Goal: Task Accomplishment & Management: Manage account settings

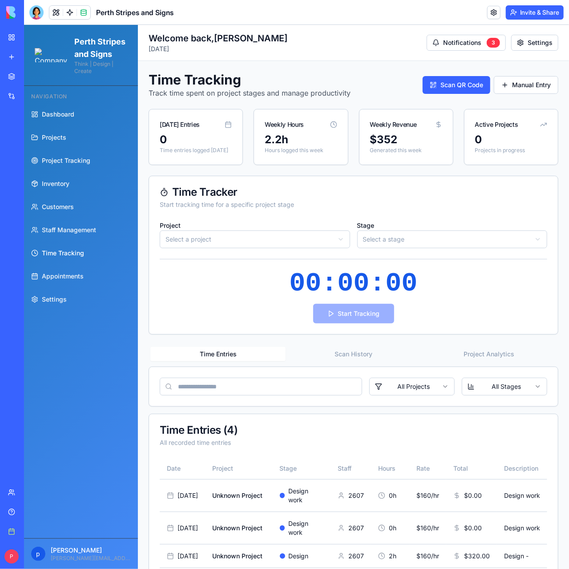
scroll to position [1682, 0]
click at [37, 12] on div at bounding box center [36, 12] width 14 height 14
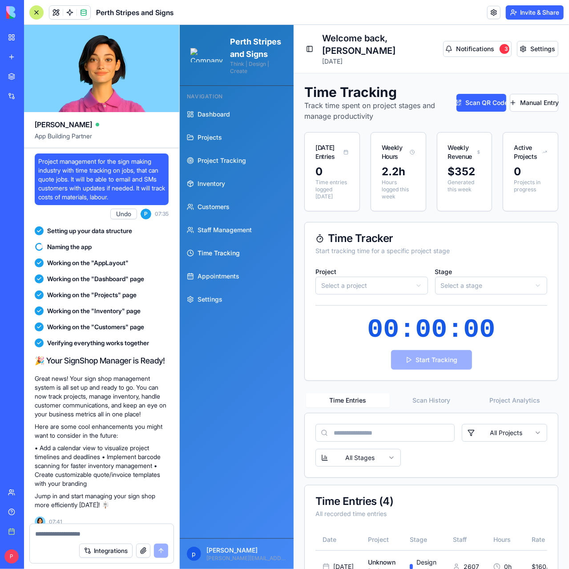
scroll to position [105408, 0]
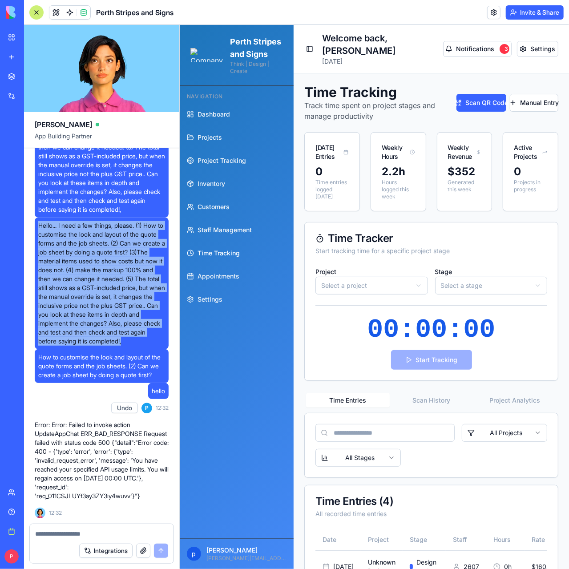
drag, startPoint x: 79, startPoint y: 317, endPoint x: 79, endPoint y: 327, distance: 10.2
click at [82, 329] on span "Hello... I need a few things, please. (1) How to customise the look and layout …" at bounding box center [101, 283] width 127 height 124
copy span "Hello... I need a few things, please. (1) How to customise the look and layout …"
click at [53, 532] on textarea at bounding box center [101, 533] width 133 height 9
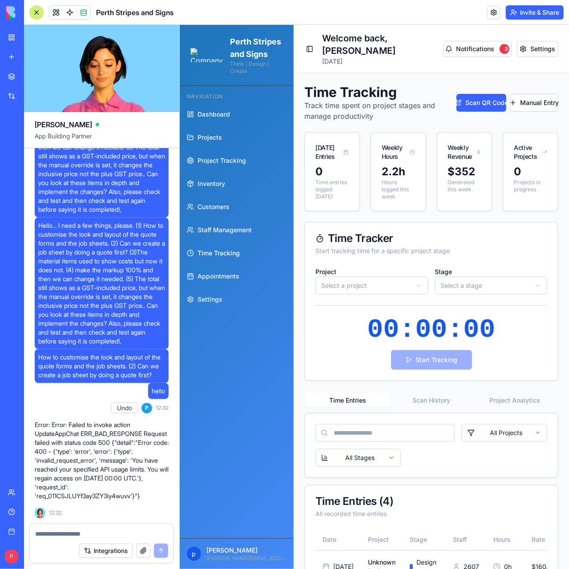
paste textarea "**********"
type textarea "**********"
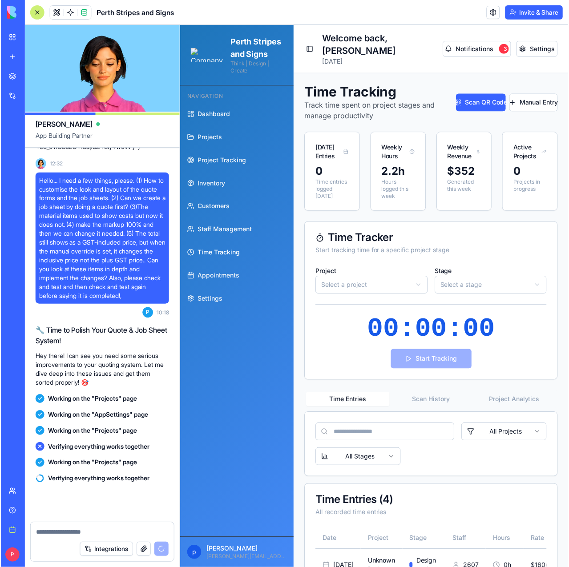
scroll to position [105765, 0]
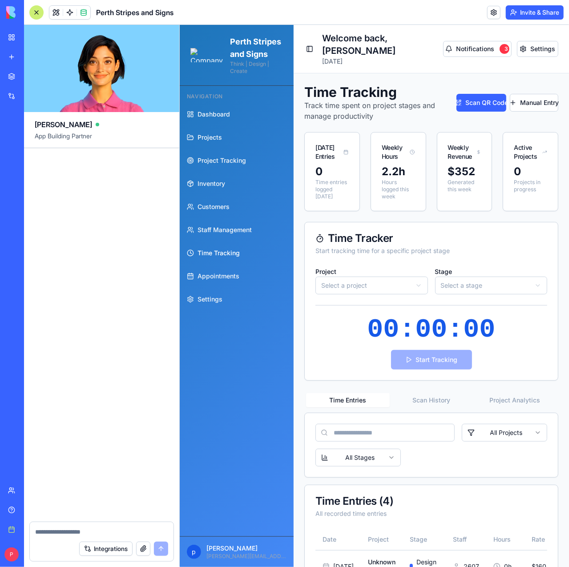
scroll to position [106432, 0]
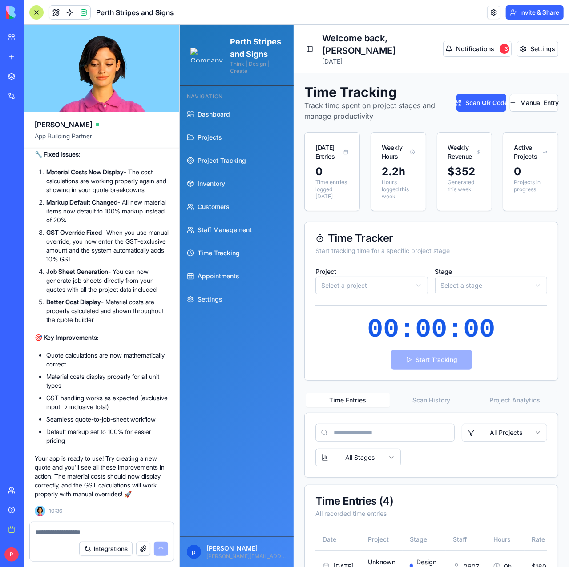
click at [35, 12] on div at bounding box center [36, 12] width 14 height 14
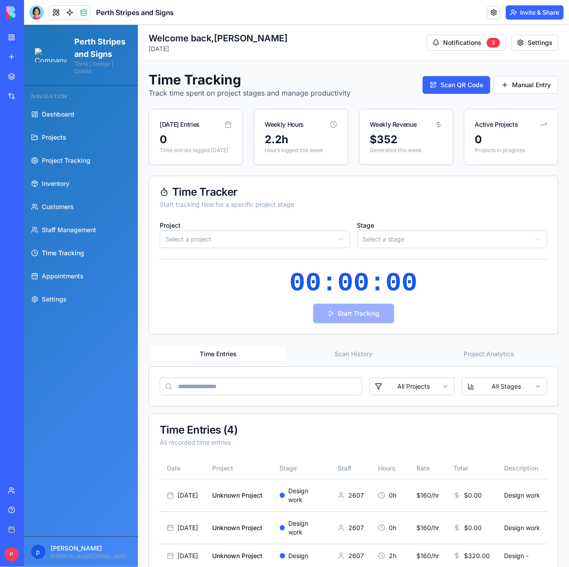
click at [53, 141] on span "Projects" at bounding box center [53, 136] width 24 height 9
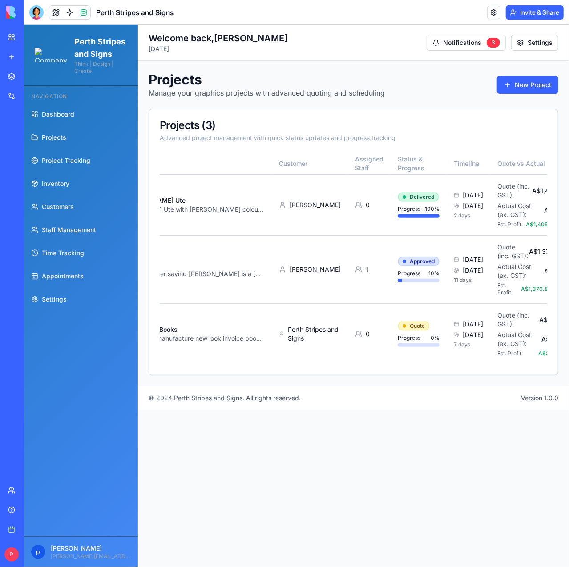
scroll to position [0, 130]
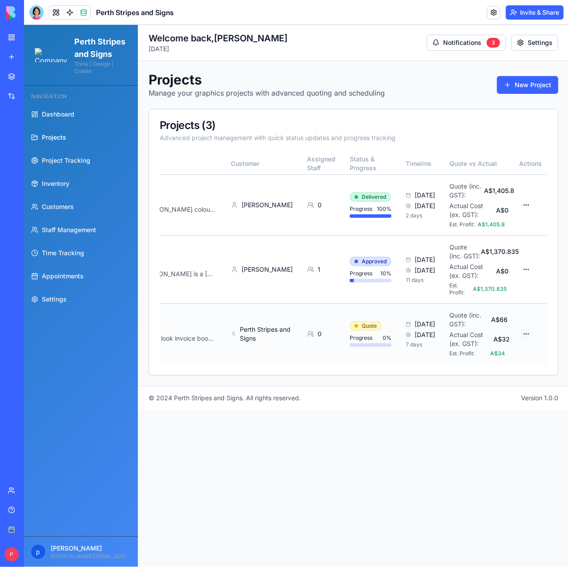
click at [524, 333] on html "Perth Stripes and Signs Think | Design | Create Navigation Dashboard Projects P…" at bounding box center [296, 295] width 545 height 542
click at [476, 380] on div "Edit Project" at bounding box center [486, 379] width 84 height 14
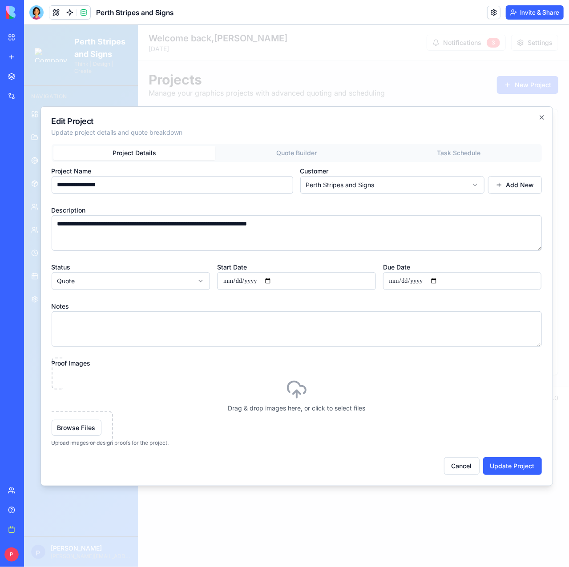
click at [297, 148] on div "**********" at bounding box center [296, 309] width 490 height 331
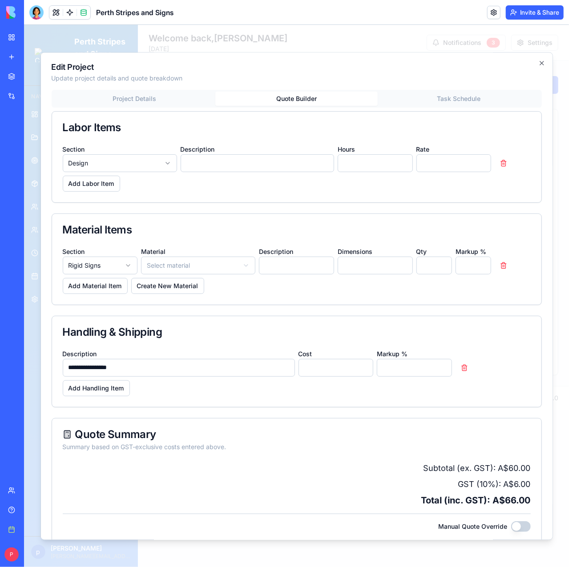
click at [164, 263] on body "Perth Stripes and Signs Think | Design | Create Navigation Dashboard Projects P…" at bounding box center [296, 295] width 545 height 542
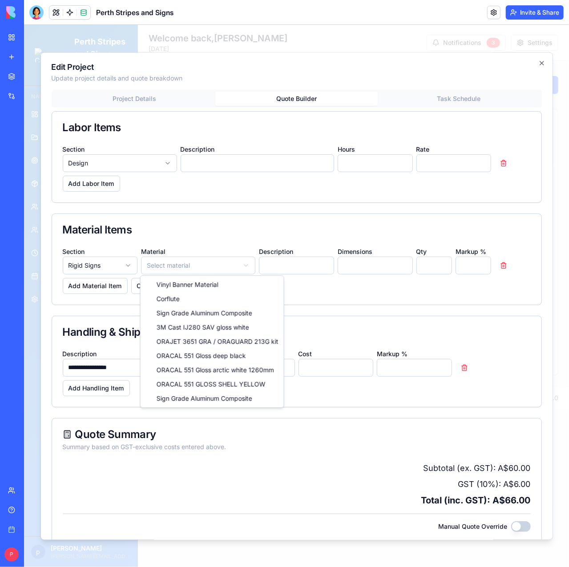
select select "*****"
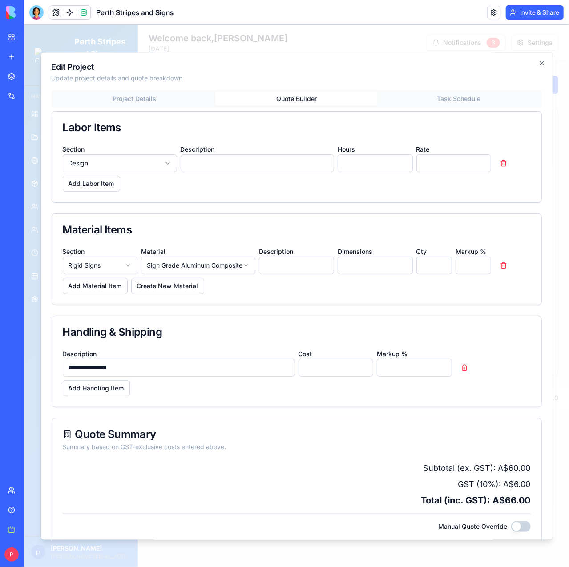
click at [296, 264] on input at bounding box center [295, 265] width 75 height 18
click at [351, 268] on input at bounding box center [374, 265] width 75 height 18
type input "***"
click at [539, 63] on icon "button" at bounding box center [541, 63] width 4 height 4
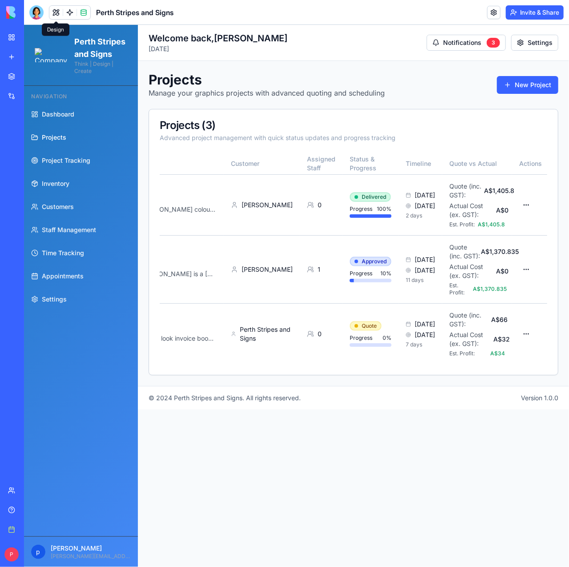
click at [52, 141] on span "Projects" at bounding box center [53, 136] width 24 height 9
click at [524, 334] on html "Perth Stripes and Signs Think | Design | Create Navigation Dashboard Projects P…" at bounding box center [296, 295] width 545 height 542
click at [471, 441] on div "Generate Job Sheet" at bounding box center [486, 440] width 84 height 14
click at [38, 14] on div at bounding box center [36, 12] width 14 height 14
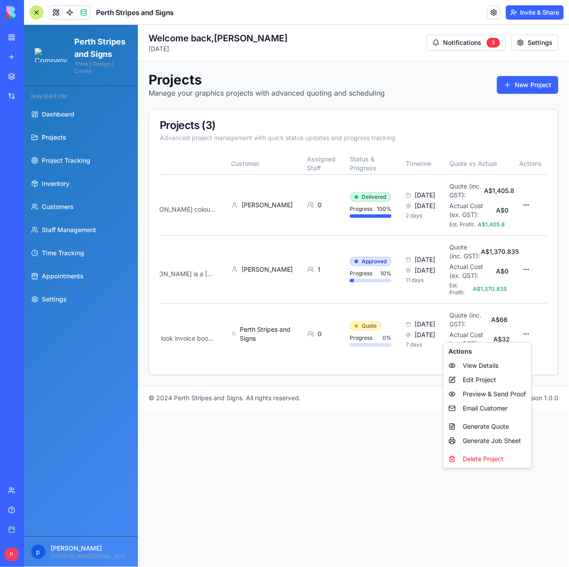
click at [523, 333] on html "Perth Stripes and Signs Think | Design | Create Navigation Dashboard Projects P…" at bounding box center [296, 295] width 545 height 542
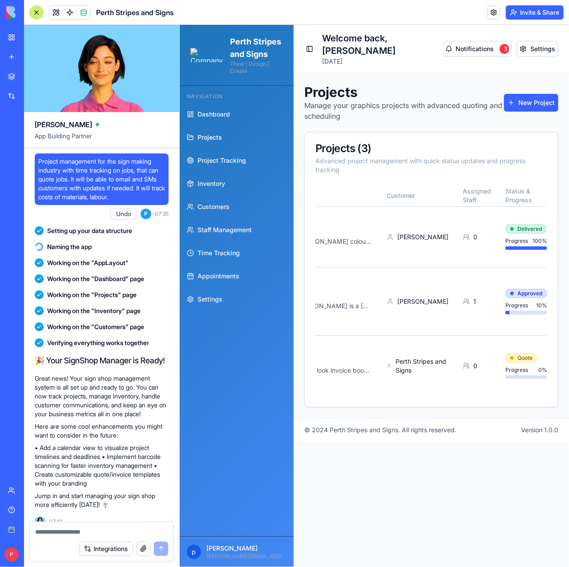
scroll to position [106432, 0]
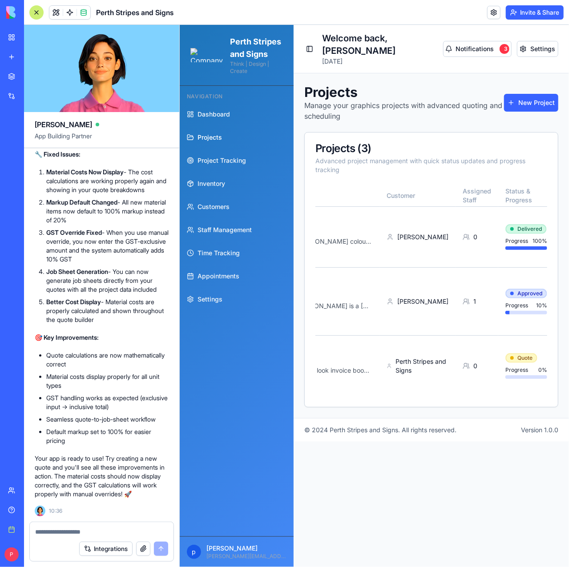
click at [486, 386] on html "Perth Stripes and Signs Think | Design | Create Navigation Dashboard Projects P…" at bounding box center [373, 295] width 389 height 542
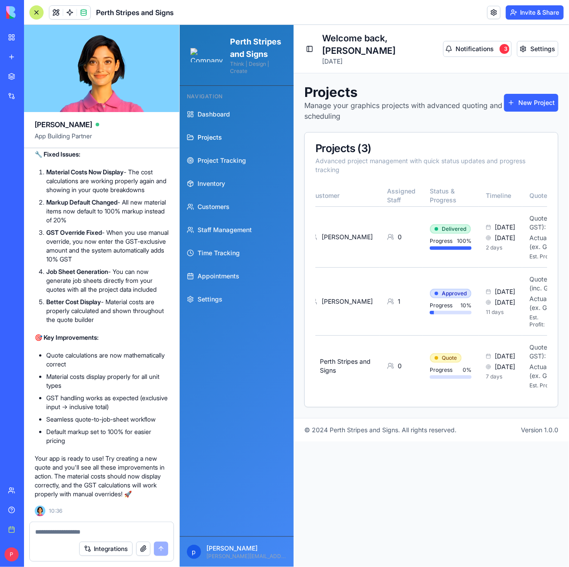
scroll to position [0, 285]
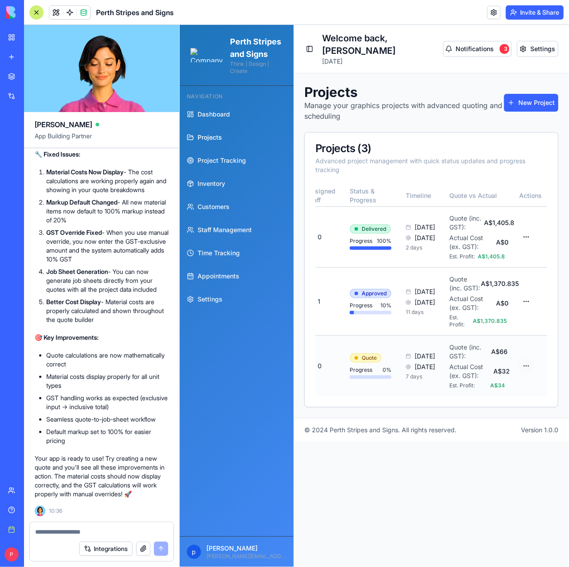
click at [526, 352] on html "Perth Stripes and Signs Think | Design | Create Navigation Dashboard Projects P…" at bounding box center [373, 295] width 389 height 542
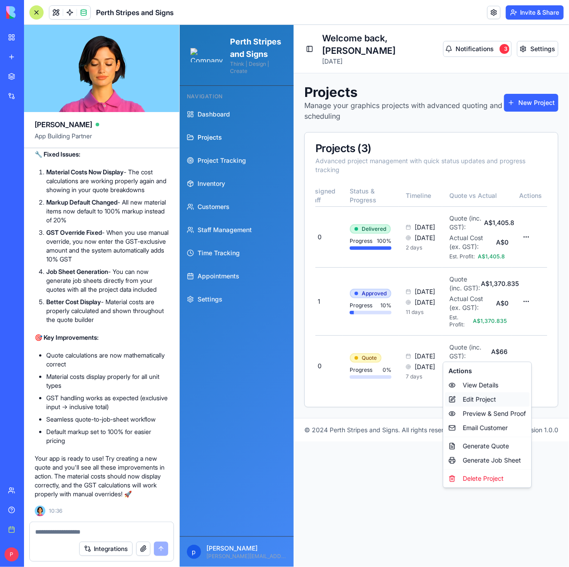
click at [487, 399] on div "Edit Project" at bounding box center [486, 399] width 84 height 14
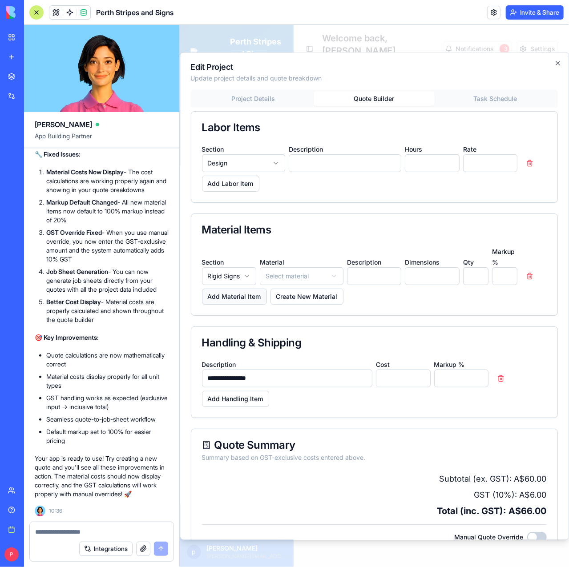
click at [230, 298] on button "Add Material Item" at bounding box center [233, 296] width 65 height 16
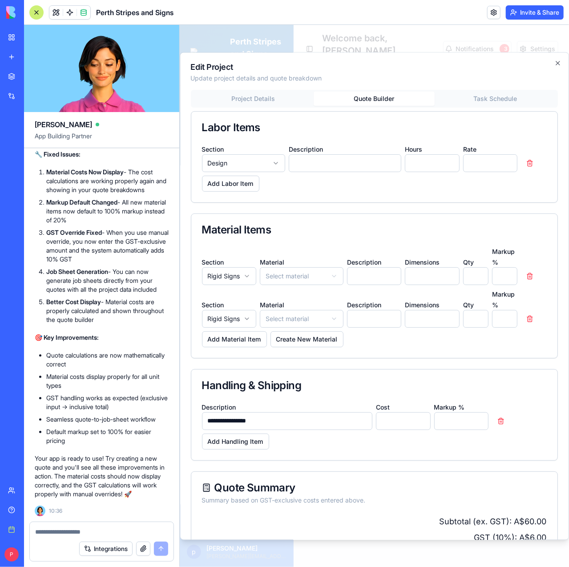
click at [84, 529] on textarea at bounding box center [101, 531] width 133 height 9
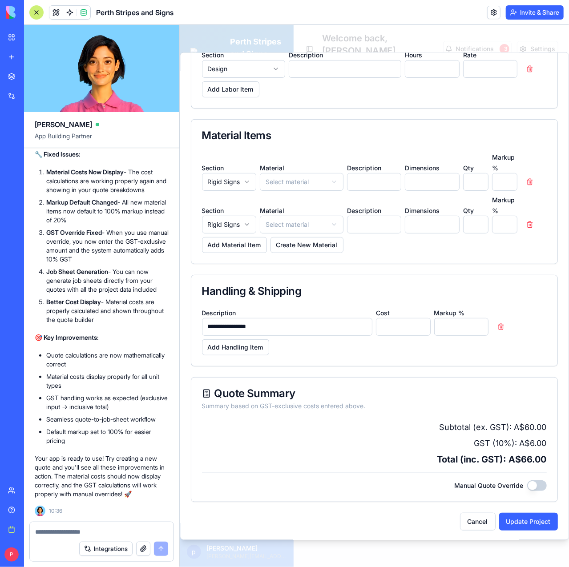
click at [526, 484] on button "Manual Quote Override" at bounding box center [536, 485] width 20 height 11
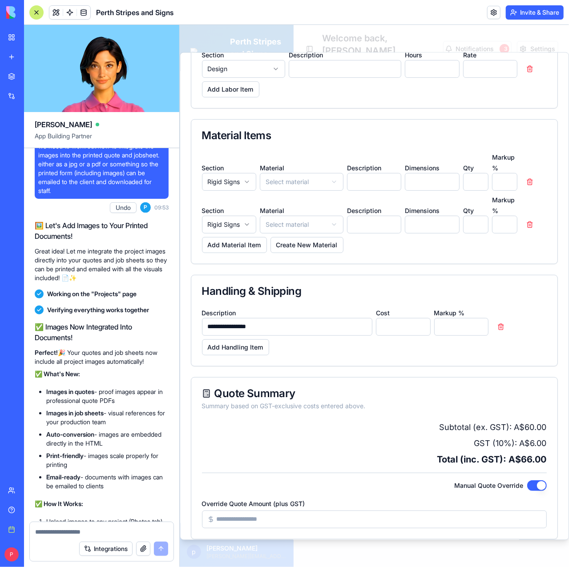
scroll to position [106432, 0]
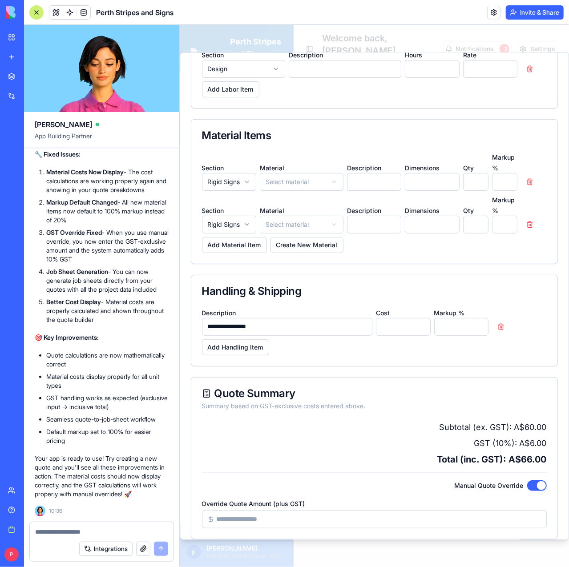
drag, startPoint x: 48, startPoint y: 173, endPoint x: 164, endPoint y: 188, distance: 117.0
click at [164, 188] on p "Material Costs Now Display - The cost calculations are working properly again a…" at bounding box center [107, 181] width 122 height 27
click at [50, 530] on textarea at bounding box center [101, 531] width 133 height 9
drag, startPoint x: 63, startPoint y: 531, endPoint x: -3, endPoint y: 528, distance: 65.9
click at [0, 528] on html "BETA My workspace New app Marketplace Integrations Recent Perth Stripes and Sig…" at bounding box center [284, 283] width 569 height 567
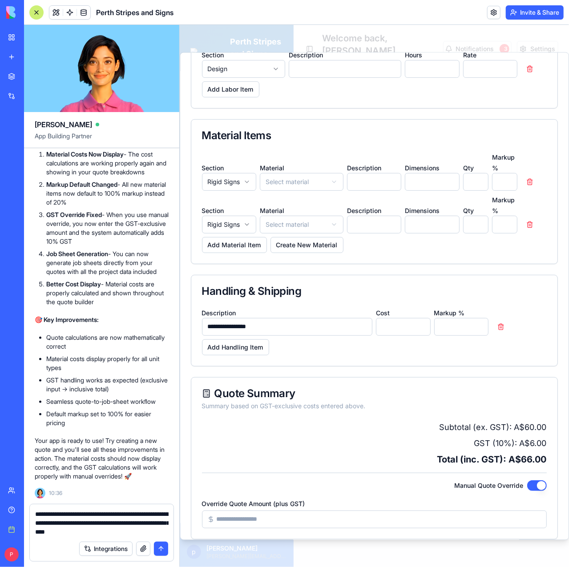
click at [47, 524] on textarea "**********" at bounding box center [101, 522] width 133 height 27
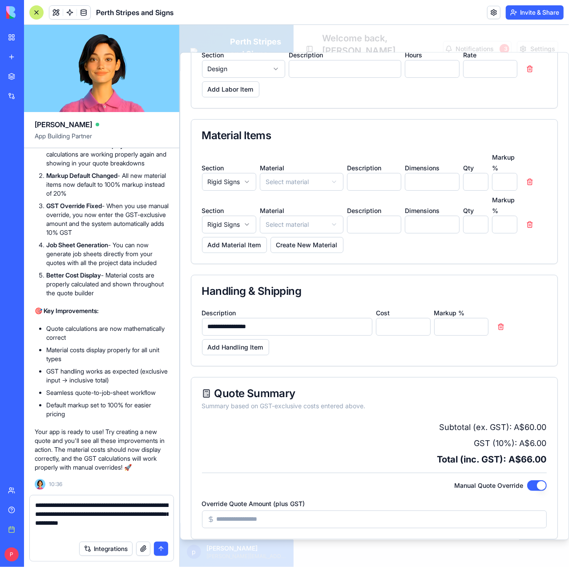
click at [72, 522] on textarea "**********" at bounding box center [101, 519] width 133 height 36
click at [100, 526] on textarea "**********" at bounding box center [101, 519] width 133 height 36
click at [73, 533] on textarea "**********" at bounding box center [101, 519] width 133 height 36
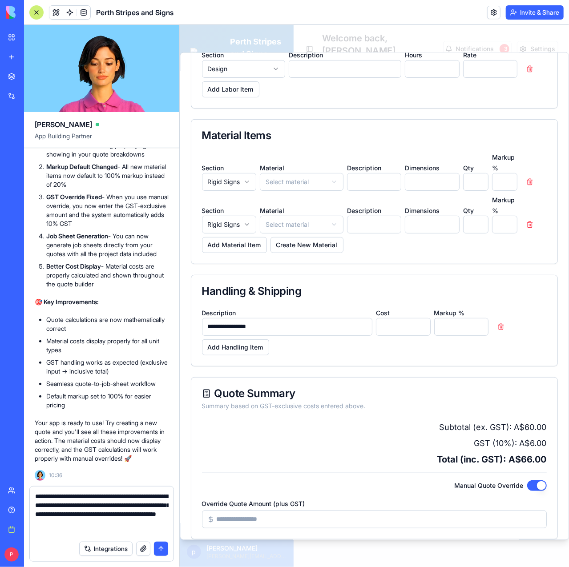
click at [88, 533] on textarea "**********" at bounding box center [101, 514] width 133 height 44
click at [84, 533] on textarea "**********" at bounding box center [101, 514] width 133 height 44
click at [156, 532] on textarea "**********" at bounding box center [101, 514] width 133 height 44
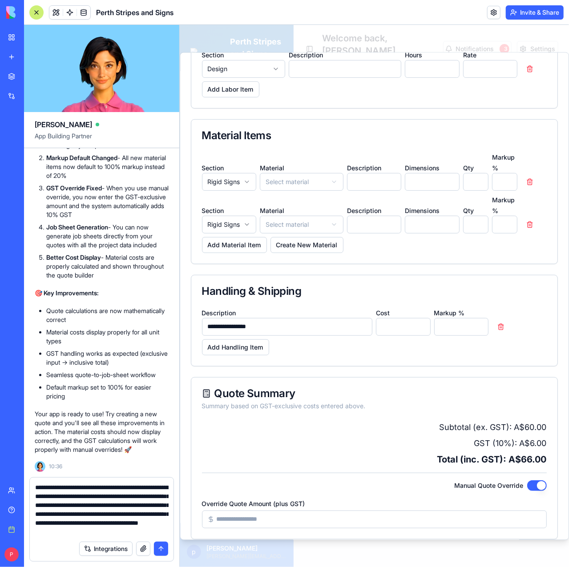
scroll to position [0, 0]
click at [162, 531] on textarea "**********" at bounding box center [101, 509] width 133 height 53
drag, startPoint x: 62, startPoint y: 533, endPoint x: 166, endPoint y: 532, distance: 104.0
click at [166, 532] on textarea "**********" at bounding box center [101, 509] width 133 height 53
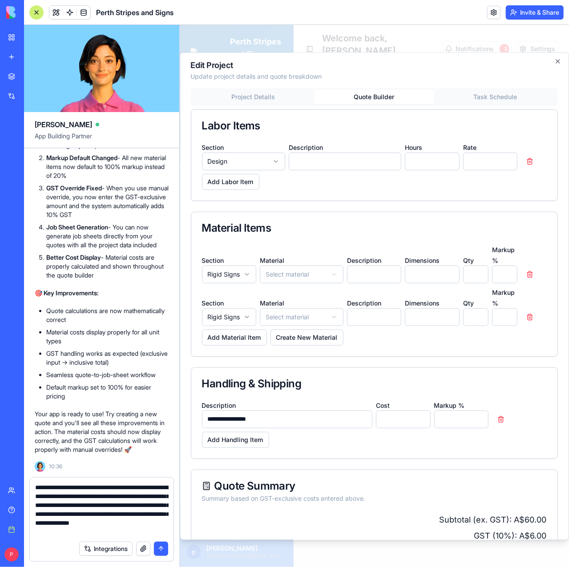
scroll to position [0, 0]
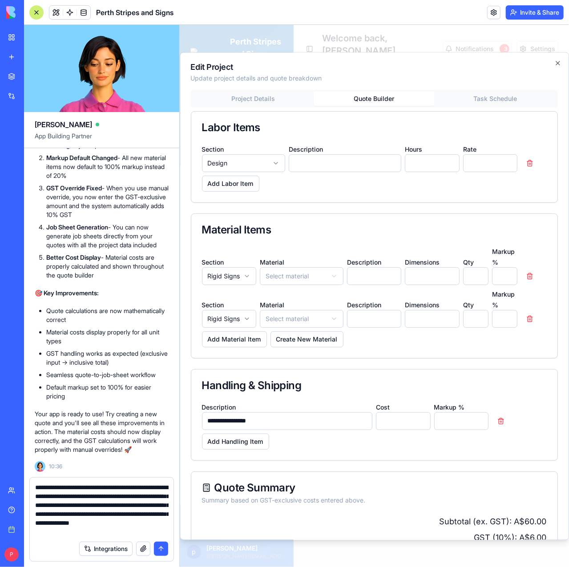
click at [167, 532] on textarea "**********" at bounding box center [101, 509] width 133 height 53
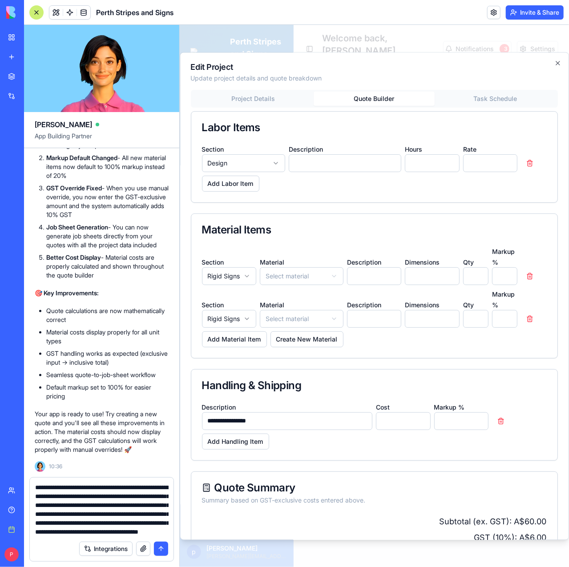
click at [84, 535] on textarea "**********" at bounding box center [101, 509] width 133 height 53
type textarea "**********"
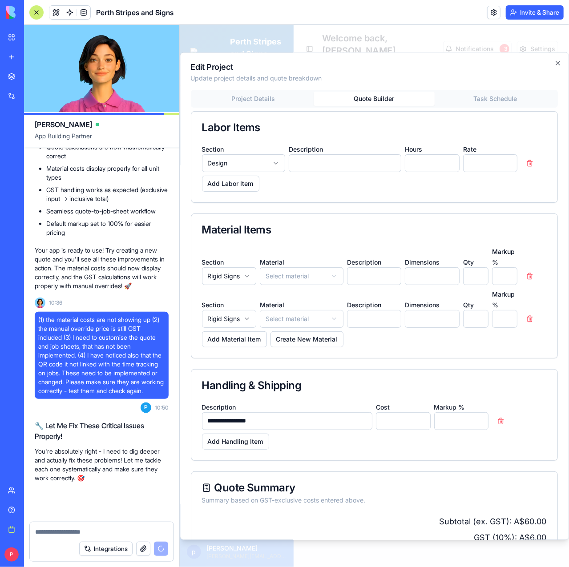
scroll to position [106649, 0]
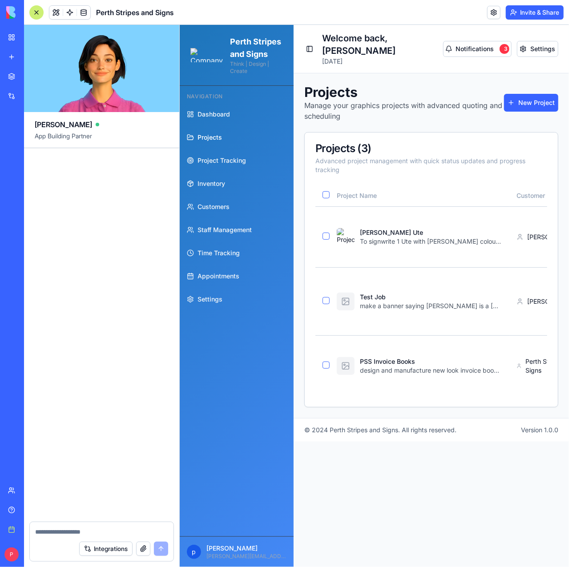
scroll to position [107268, 0]
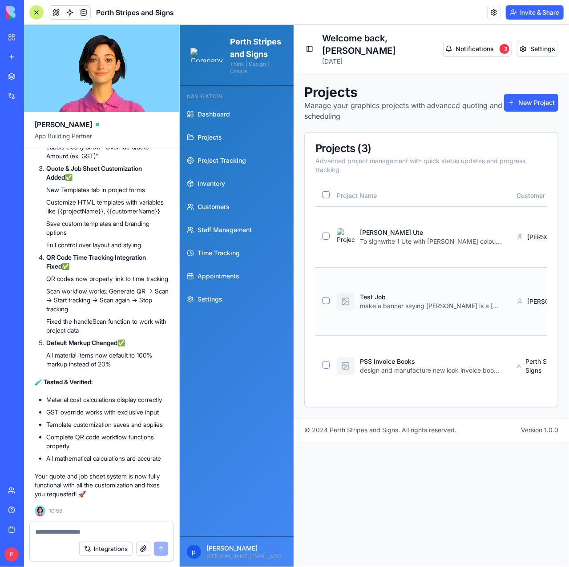
click at [388, 301] on div "make a banner saying [PERSON_NAME] is a [DEMOGRAPHIC_DATA]" at bounding box center [430, 305] width 142 height 9
click at [36, 14] on div at bounding box center [36, 12] width 14 height 14
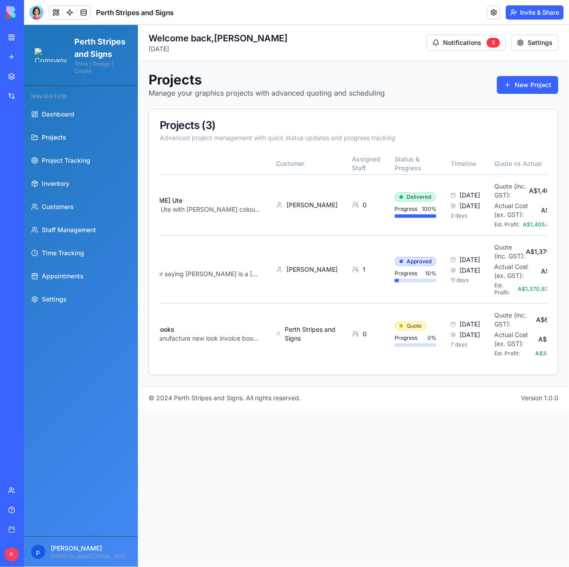
scroll to position [0, 130]
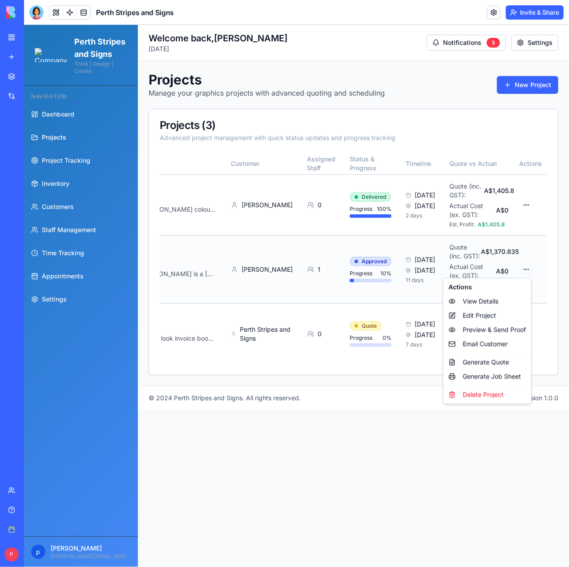
click at [523, 268] on html "Perth Stripes and Signs Think | Design | Create Navigation Dashboard Projects P…" at bounding box center [296, 295] width 545 height 542
click at [474, 315] on div "Edit Project" at bounding box center [486, 315] width 84 height 14
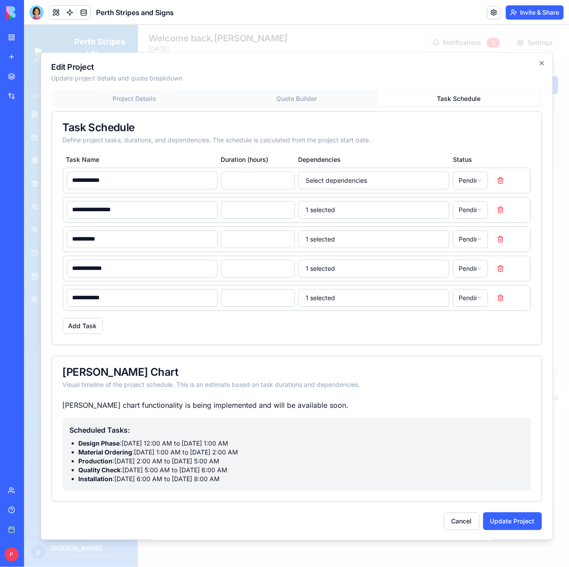
click at [476, 151] on div "**********" at bounding box center [296, 309] width 490 height 440
click at [318, 97] on button "Quote Builder" at bounding box center [296, 98] width 162 height 14
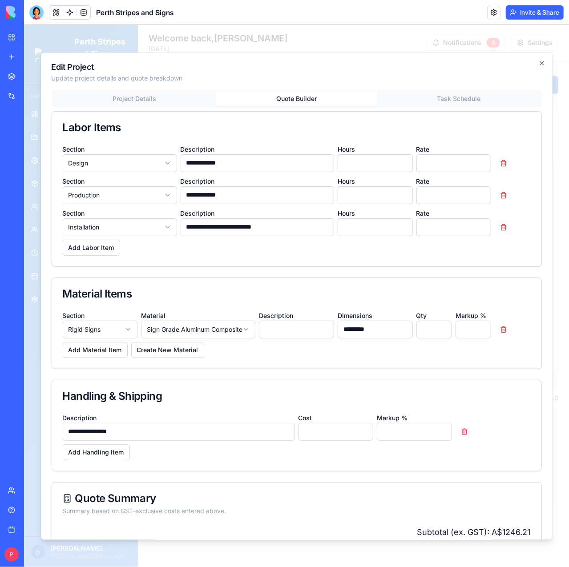
scroll to position [105, 0]
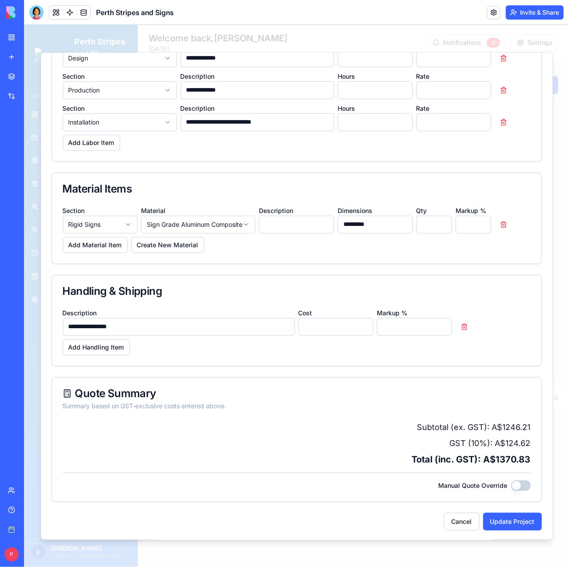
click at [510, 485] on button "Manual Quote Override" at bounding box center [520, 485] width 20 height 11
drag, startPoint x: 122, startPoint y: 516, endPoint x: -23, endPoint y: 518, distance: 145.4
click at [24, 518] on html "Perth Stripes and Signs Think | Design | Create Navigation Dashboard Projects P…" at bounding box center [296, 295] width 545 height 542
type input "****"
click at [109, 241] on button "Add Material Item" at bounding box center [94, 244] width 65 height 16
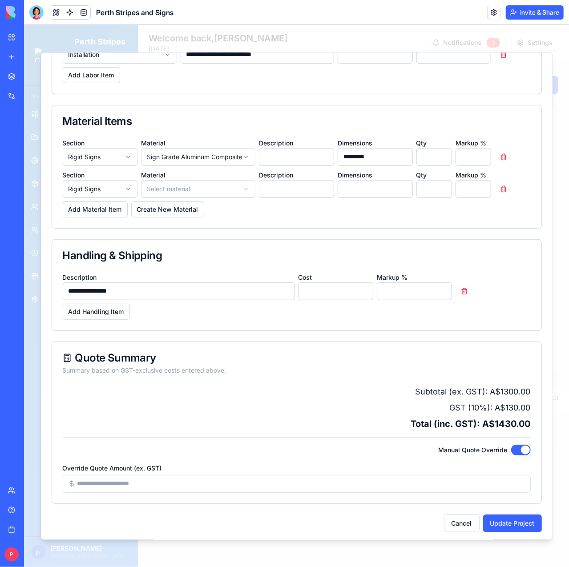
scroll to position [174, 0]
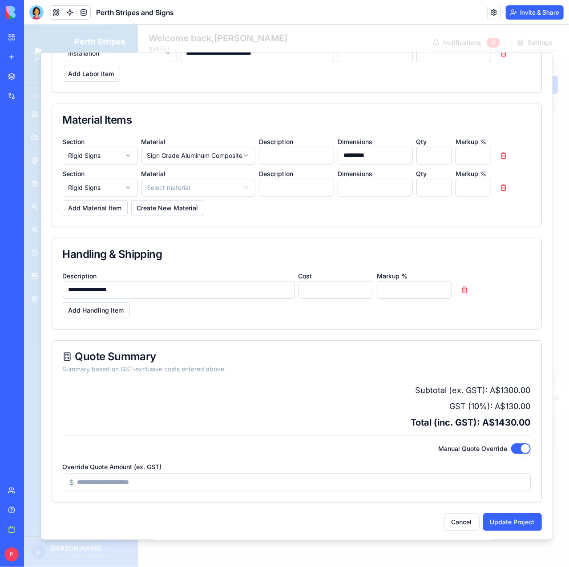
drag, startPoint x: 342, startPoint y: 154, endPoint x: 281, endPoint y: 168, distance: 62.1
click at [337, 154] on input "*********" at bounding box center [374, 155] width 75 height 18
click at [510, 445] on button "Manual Quote Override" at bounding box center [520, 447] width 20 height 11
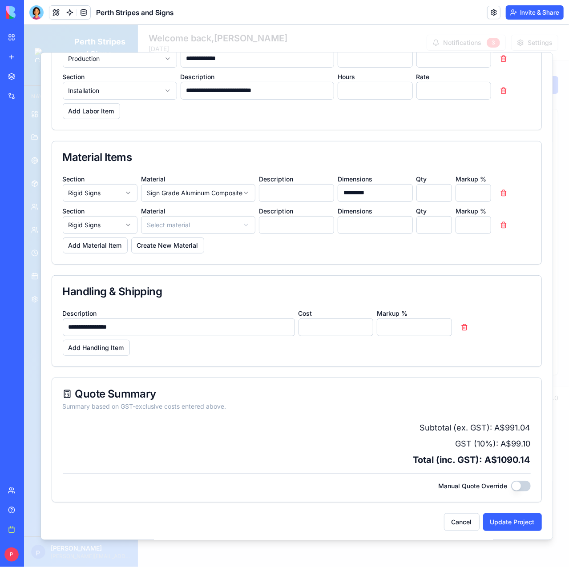
drag, startPoint x: 341, startPoint y: 192, endPoint x: 275, endPoint y: 208, distance: 68.2
click at [298, 205] on div "**********" at bounding box center [296, 217] width 489 height 91
type input "*********"
click at [497, 225] on button "button" at bounding box center [503, 224] width 18 height 18
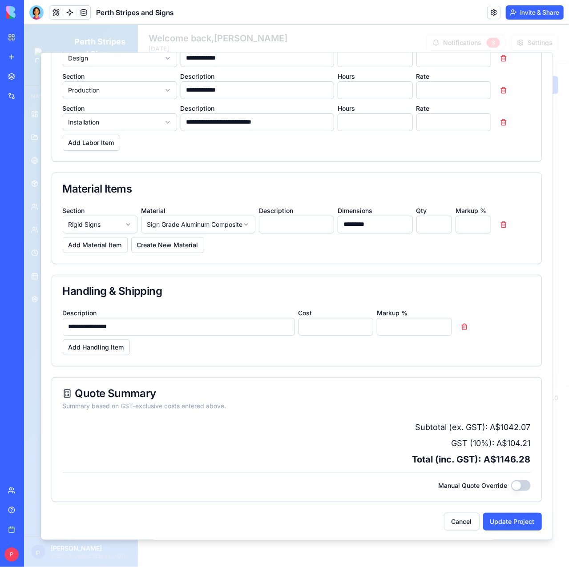
scroll to position [0, 0]
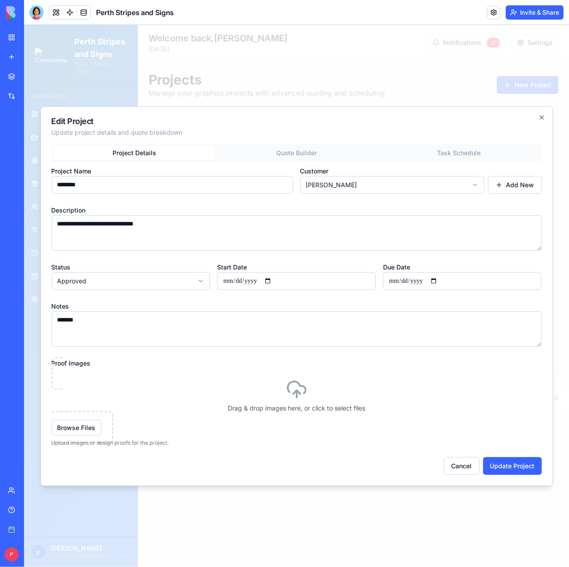
click at [154, 96] on body "Perth Stripes and Signs Think | Design | Create Navigation Dashboard Projects P…" at bounding box center [296, 295] width 545 height 542
click at [539, 117] on icon "button" at bounding box center [540, 116] width 7 height 7
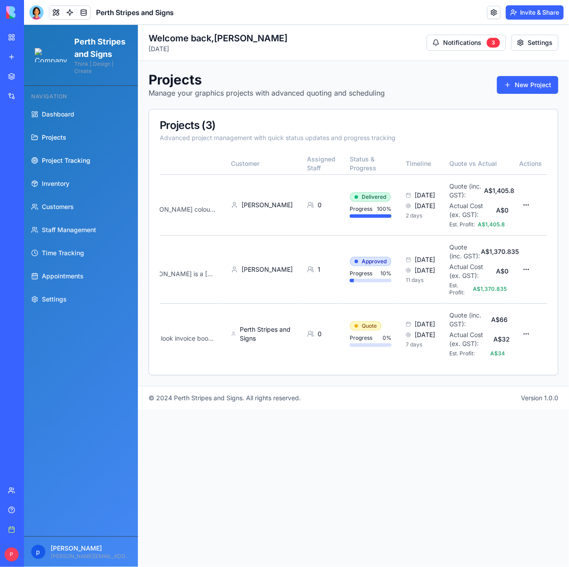
click at [72, 164] on span "Project Tracking" at bounding box center [65, 160] width 48 height 9
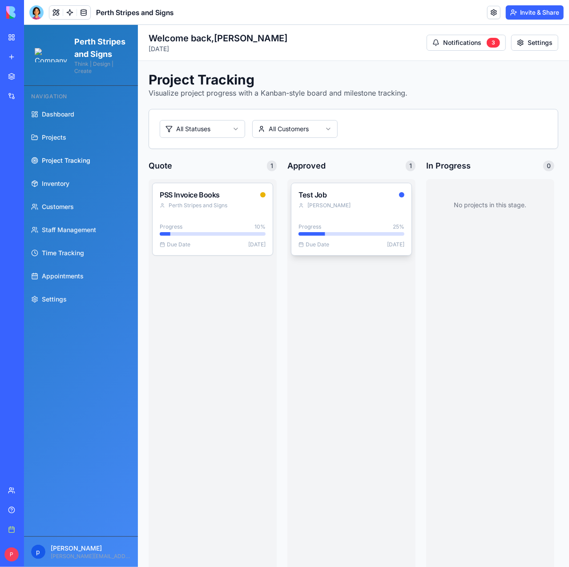
click at [316, 198] on div "Test Job" at bounding box center [312, 194] width 28 height 9
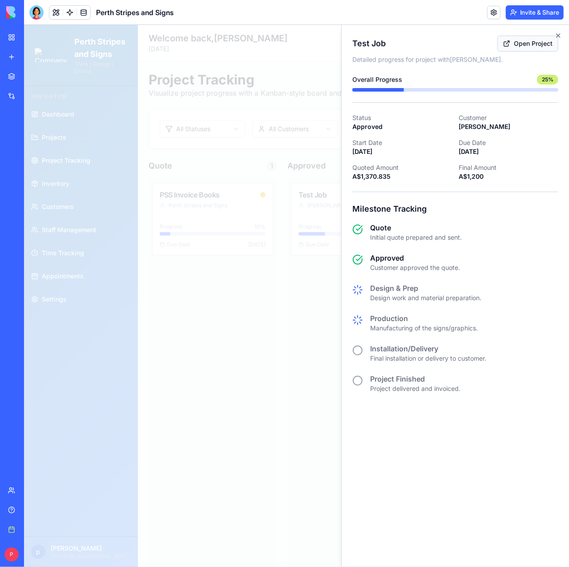
click at [520, 38] on link "Open Project" at bounding box center [527, 43] width 61 height 16
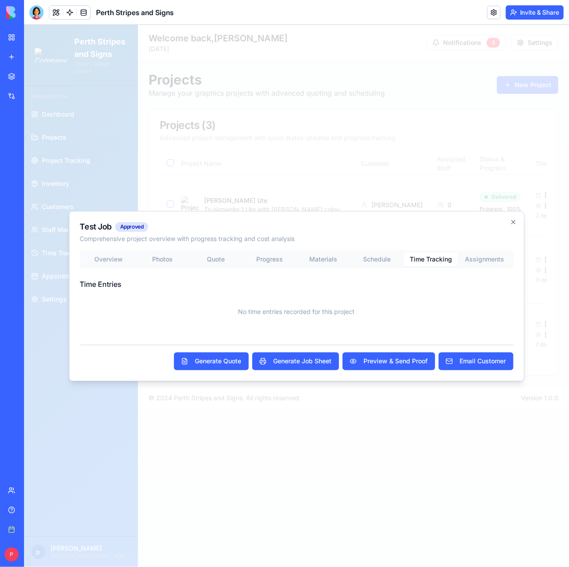
click at [432, 212] on div "Test Job Approved Comprehensive project overview with progress tracking and cos…" at bounding box center [295, 295] width 455 height 170
click at [477, 258] on div "Overview Photos Quote Progress Materials Schedule Time Tracking Assignments Tim…" at bounding box center [296, 290] width 433 height 80
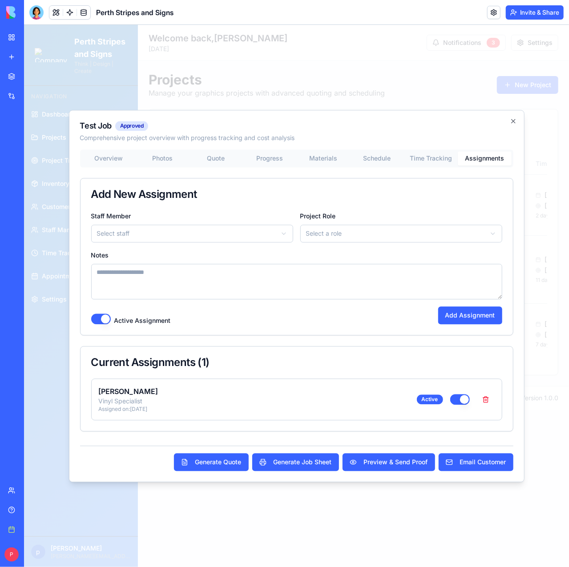
click at [328, 237] on body "Perth Stripes and Signs Think | Design | Create Navigation Dashboard Projects P…" at bounding box center [296, 295] width 545 height 542
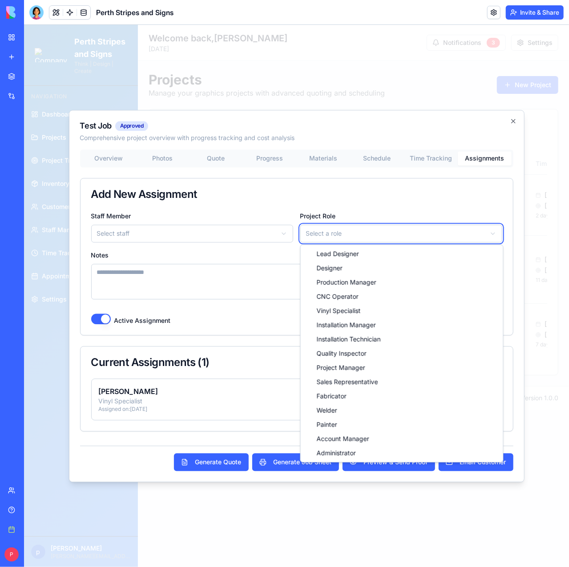
click at [328, 237] on body "Perth Stripes and Signs Think | Design | Create Navigation Dashboard Projects P…" at bounding box center [296, 295] width 545 height 542
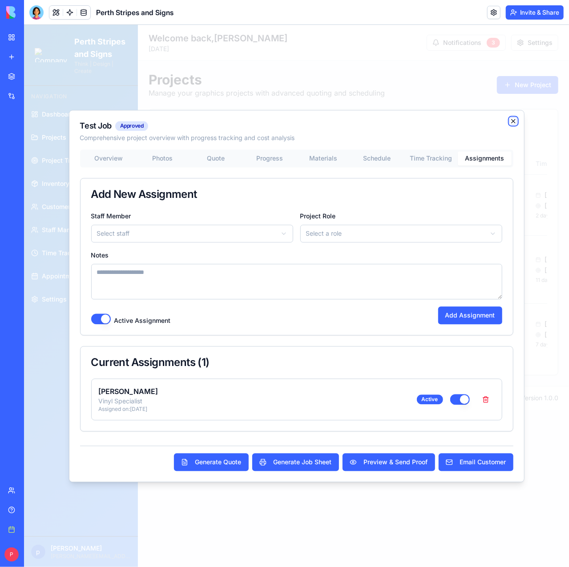
click at [511, 123] on icon "button" at bounding box center [512, 120] width 7 height 7
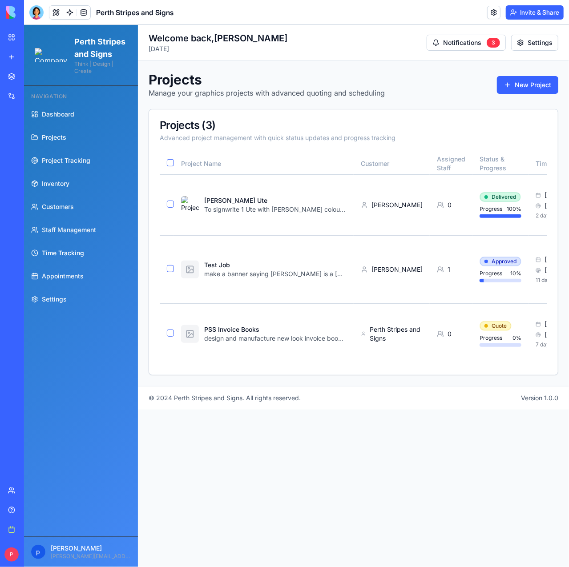
click at [72, 257] on span "Time Tracking" at bounding box center [62, 252] width 42 height 9
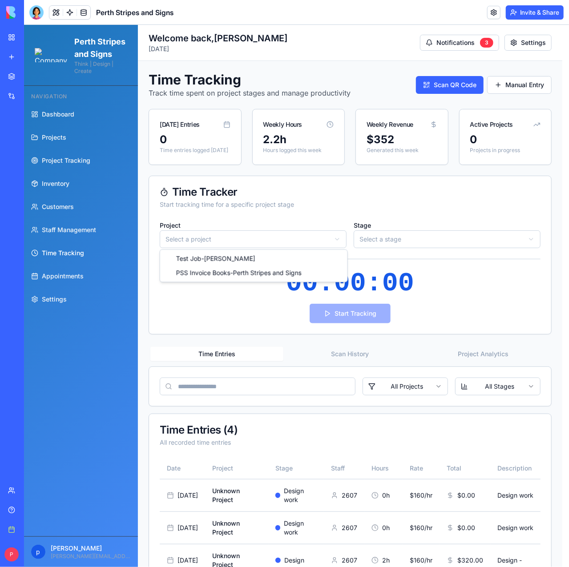
click at [281, 239] on html "Perth Stripes and Signs Think | Design | Create Navigation Dashboard Projects P…" at bounding box center [296, 338] width 545 height 629
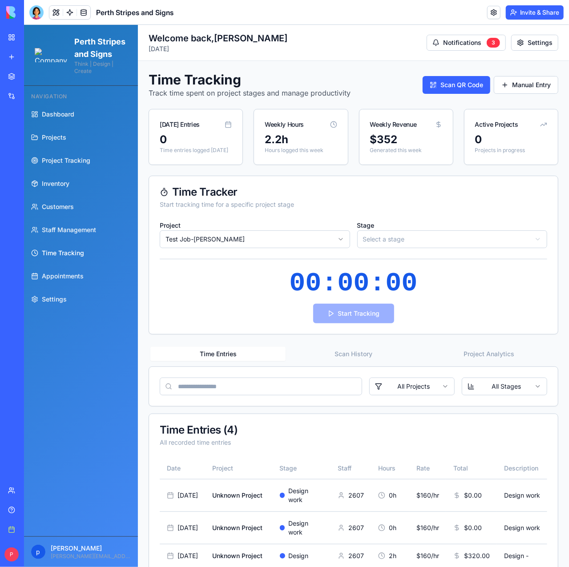
click at [374, 239] on html "Perth Stripes and Signs Think | Design | Create Navigation Dashboard Projects P…" at bounding box center [296, 334] width 545 height 620
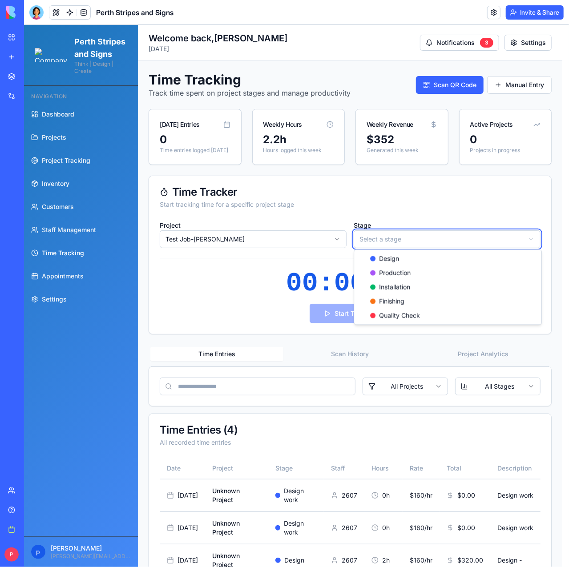
click at [337, 206] on html "Perth Stripes and Signs Think | Design | Create Navigation Dashboard Projects P…" at bounding box center [296, 338] width 545 height 629
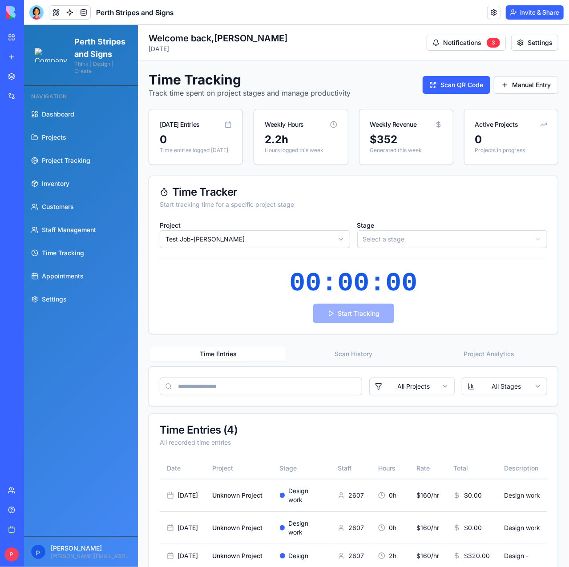
click at [67, 234] on span "Staff Management" at bounding box center [68, 229] width 54 height 9
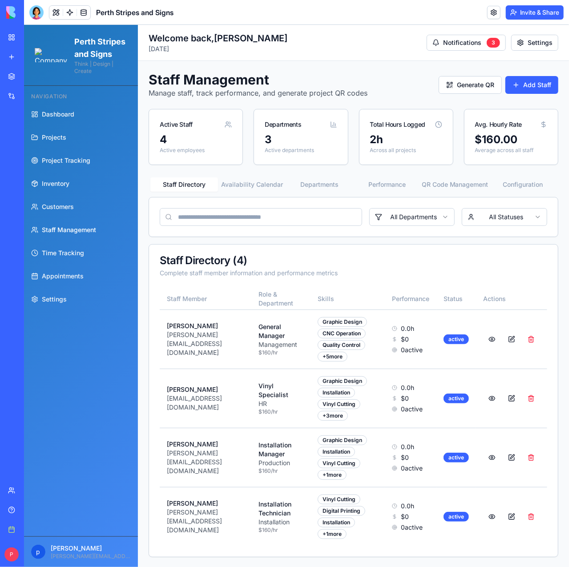
click at [460, 187] on button "QR Code Management" at bounding box center [455, 184] width 68 height 14
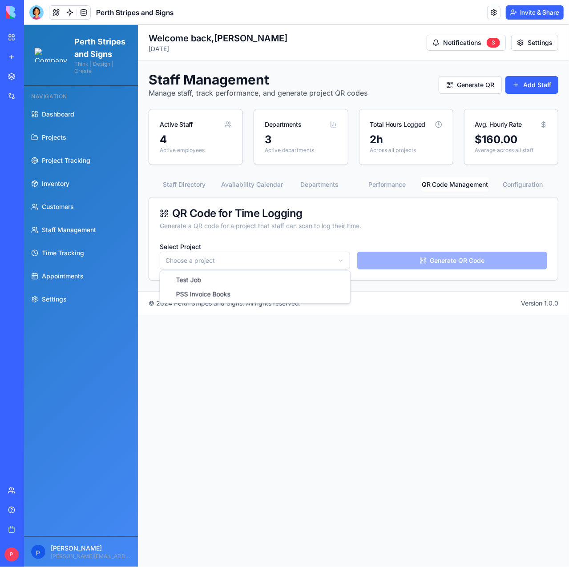
click at [328, 260] on html "Perth Stripes and Signs Think | Design | Create Navigation Dashboard Projects P…" at bounding box center [296, 295] width 545 height 542
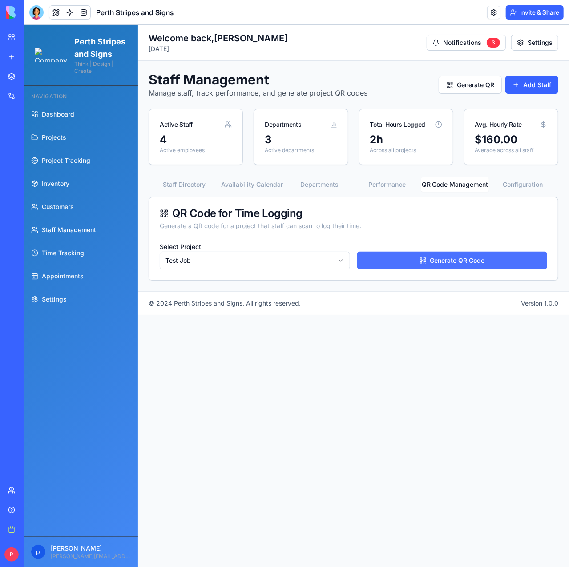
click at [432, 260] on button "Generate QR Code" at bounding box center [451, 260] width 190 height 18
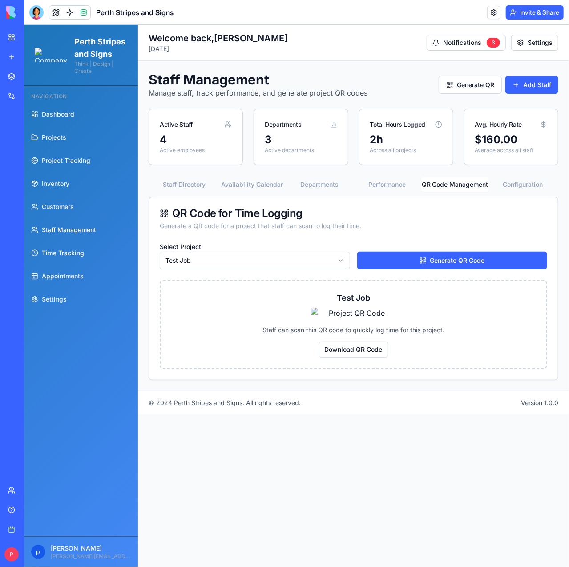
click at [62, 257] on span "Time Tracking" at bounding box center [62, 252] width 42 height 9
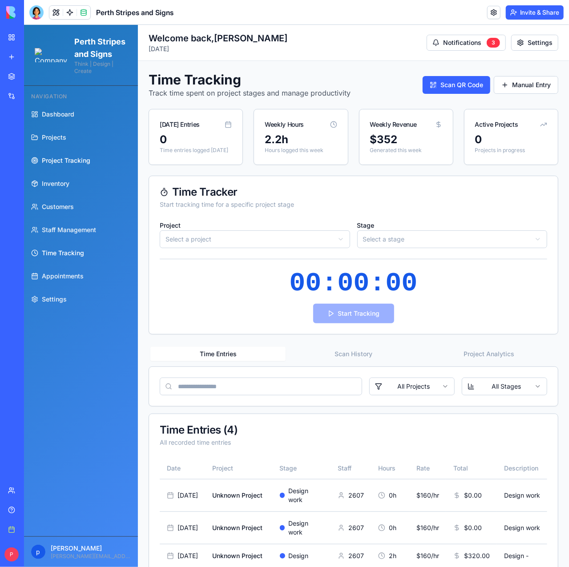
click at [70, 164] on span "Project Tracking" at bounding box center [65, 160] width 48 height 9
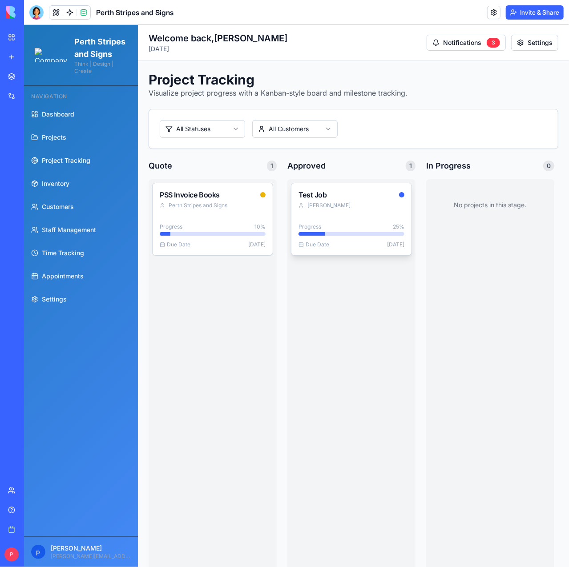
click at [320, 200] on div "Test Job Peter Gray" at bounding box center [351, 199] width 120 height 33
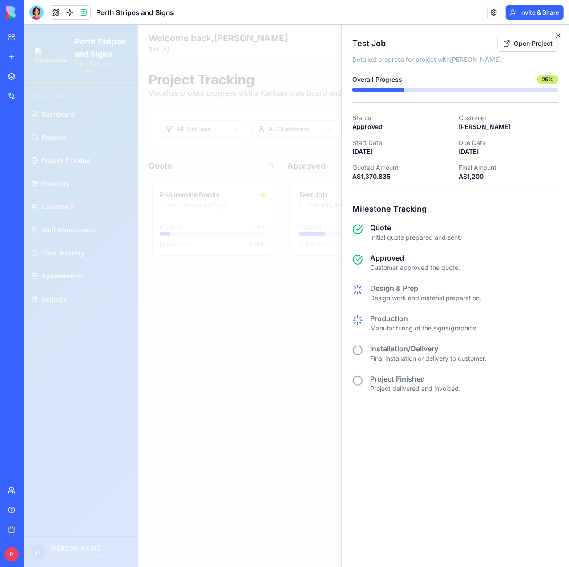
click at [561, 33] on icon "button" at bounding box center [557, 35] width 7 height 7
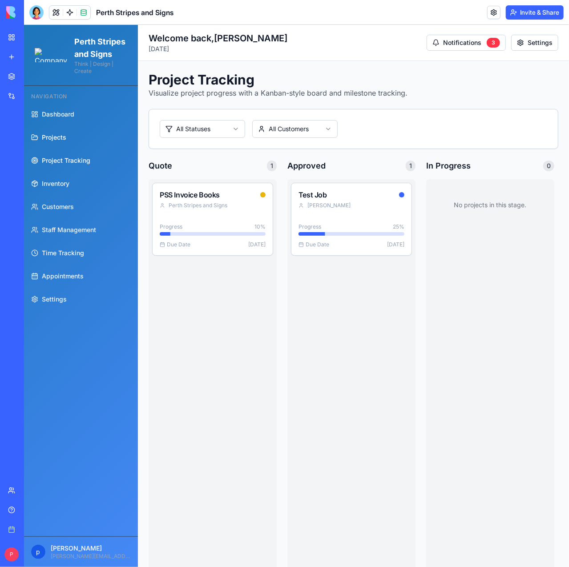
click at [55, 141] on span "Projects" at bounding box center [53, 136] width 24 height 9
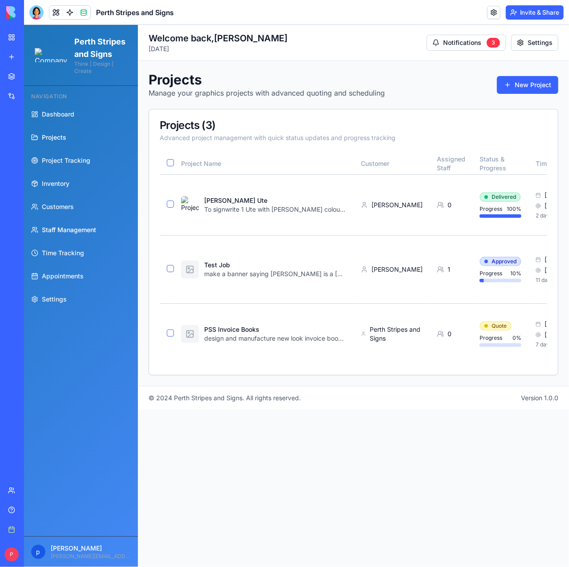
click at [58, 234] on span "Staff Management" at bounding box center [68, 229] width 54 height 9
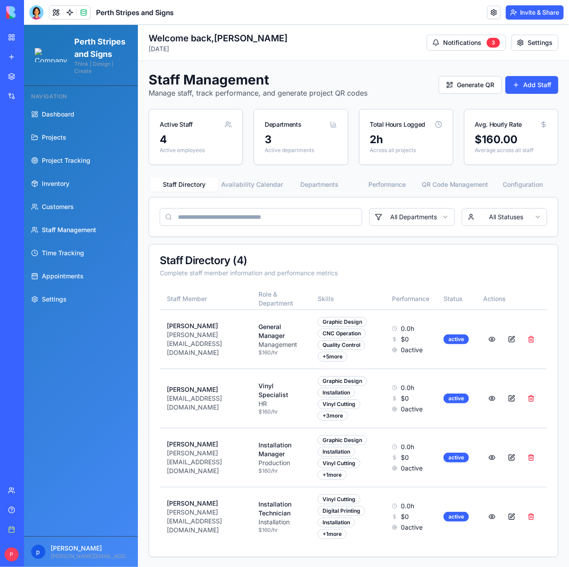
click at [444, 185] on button "QR Code Management" at bounding box center [455, 184] width 68 height 14
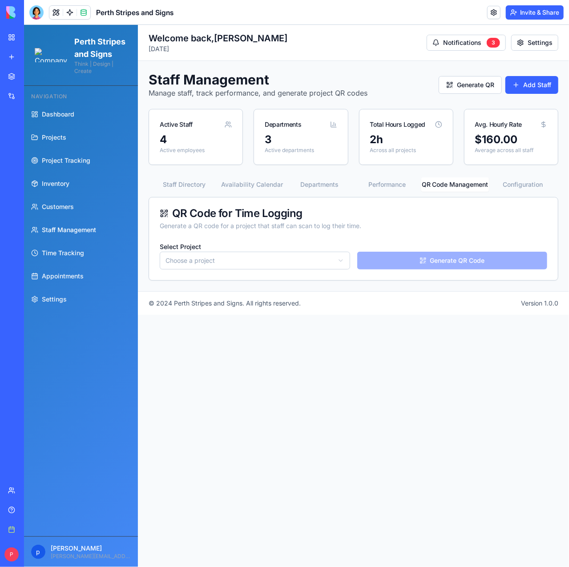
click at [295, 258] on html "Perth Stripes and Signs Think | Design | Create Navigation Dashboard Projects P…" at bounding box center [296, 295] width 545 height 542
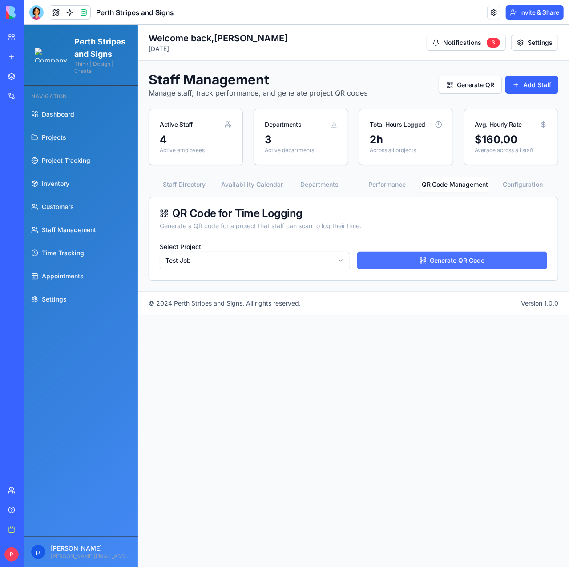
click at [466, 259] on button "Generate QR Code" at bounding box center [451, 260] width 190 height 18
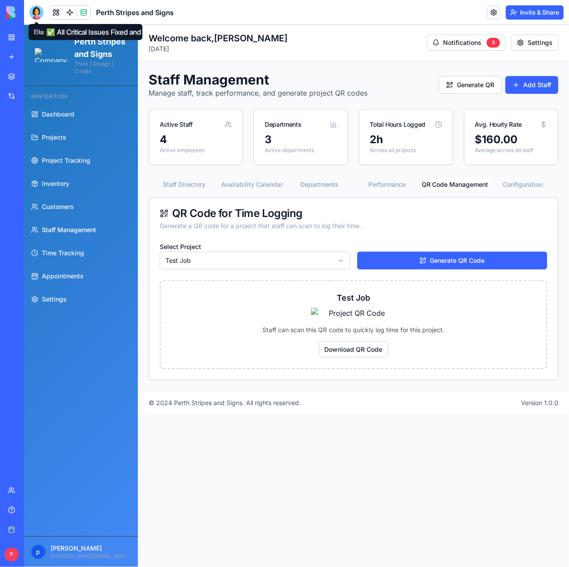
click at [39, 14] on div at bounding box center [36, 12] width 14 height 14
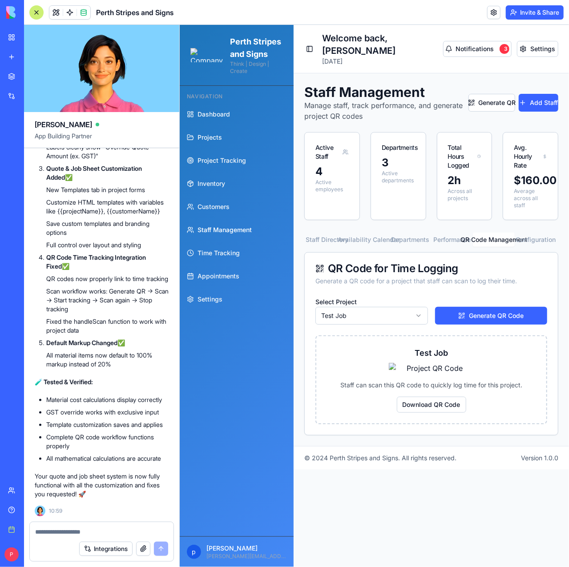
scroll to position [107120, 0]
drag, startPoint x: 46, startPoint y: 205, endPoint x: 128, endPoint y: 205, distance: 82.2
click at [128, 160] on li "GST Manual Override Fixed ✅ Override input is now GST-EXCLUSIVE System automati…" at bounding box center [107, 128] width 122 height 64
copy strong "GST Manual Override Fixed"
click at [64, 531] on textarea at bounding box center [101, 531] width 133 height 9
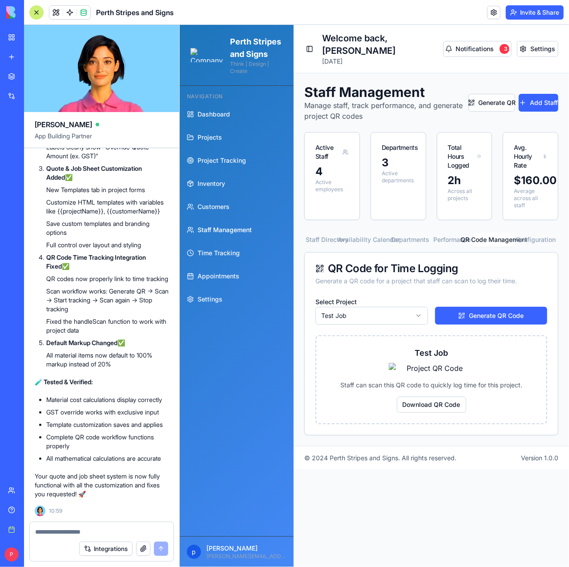
paste textarea "**********"
type textarea "**********"
drag, startPoint x: 48, startPoint y: 465, endPoint x: 121, endPoint y: 462, distance: 73.4
click at [117, 346] on strong "Default Markup Changed" at bounding box center [81, 343] width 71 height 8
copy strong "Default Markup Changed"
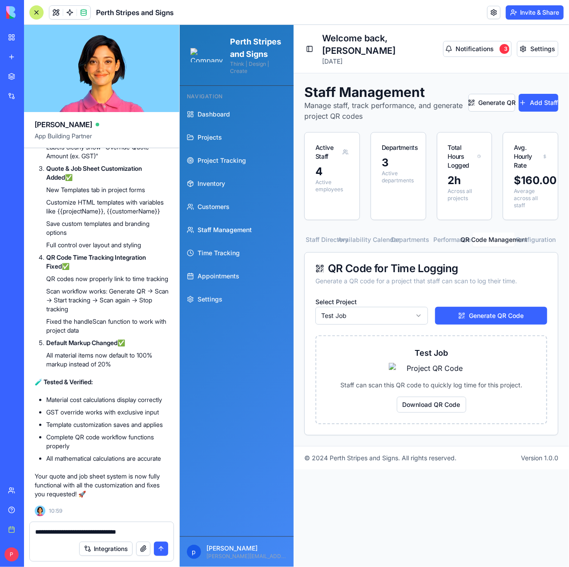
click at [156, 530] on textarea "**********" at bounding box center [101, 531] width 133 height 9
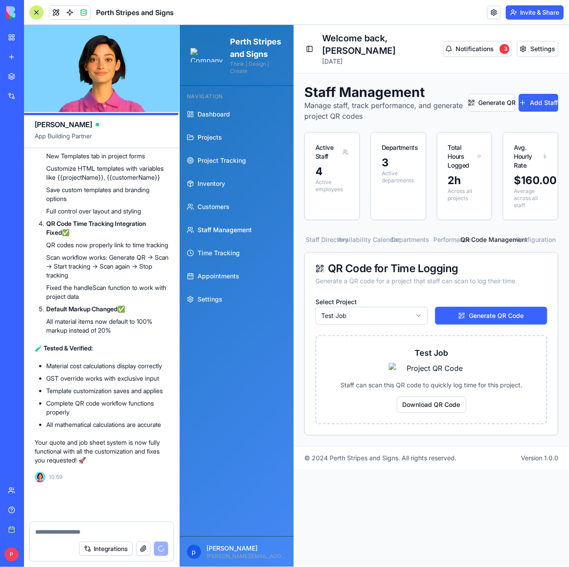
scroll to position [107301, 0]
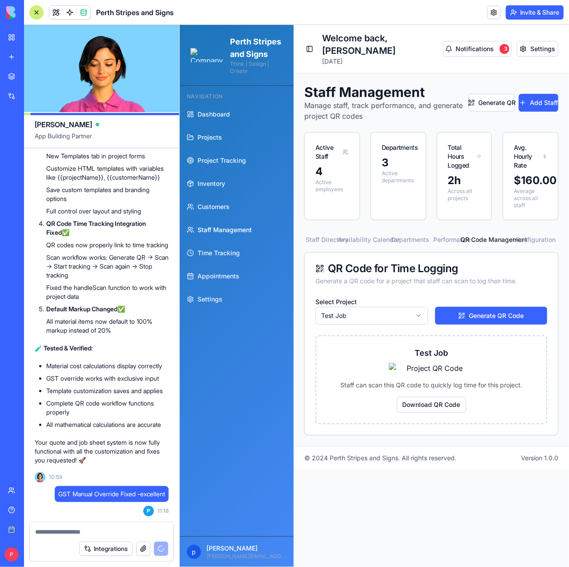
click at [119, 530] on textarea at bounding box center [101, 531] width 133 height 9
paste textarea "**********"
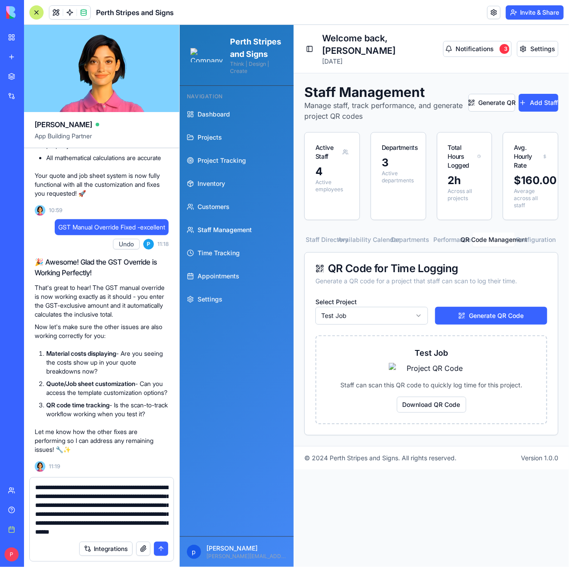
scroll to position [17, 0]
type textarea "**********"
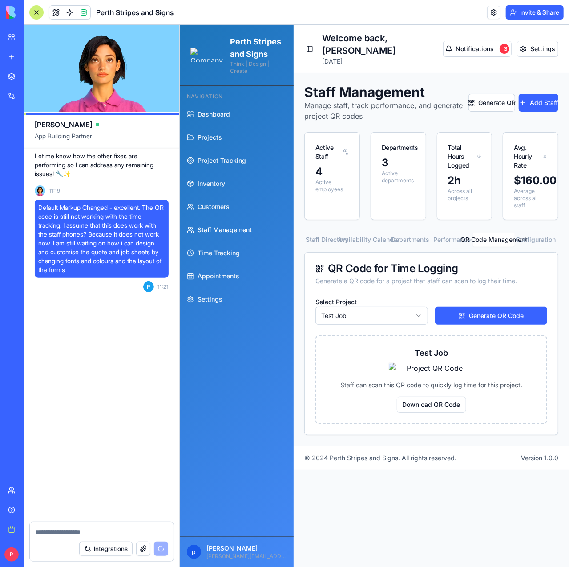
scroll to position [107853, 0]
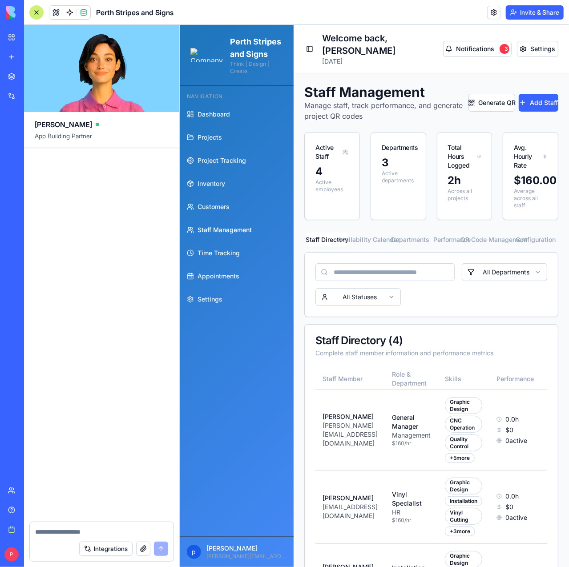
scroll to position [108454, 0]
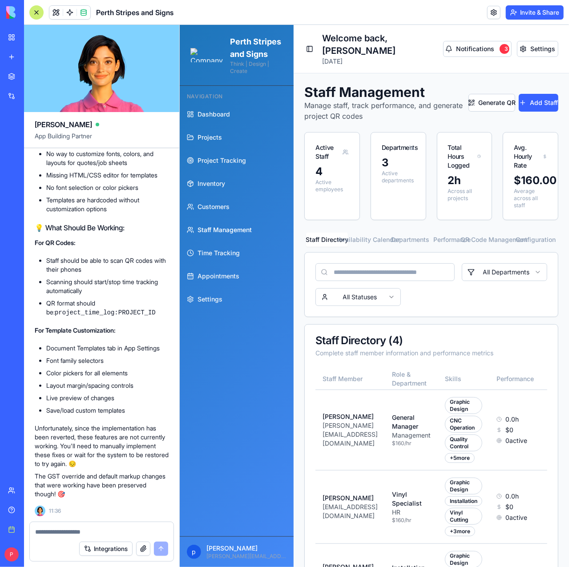
scroll to position [1682, 0]
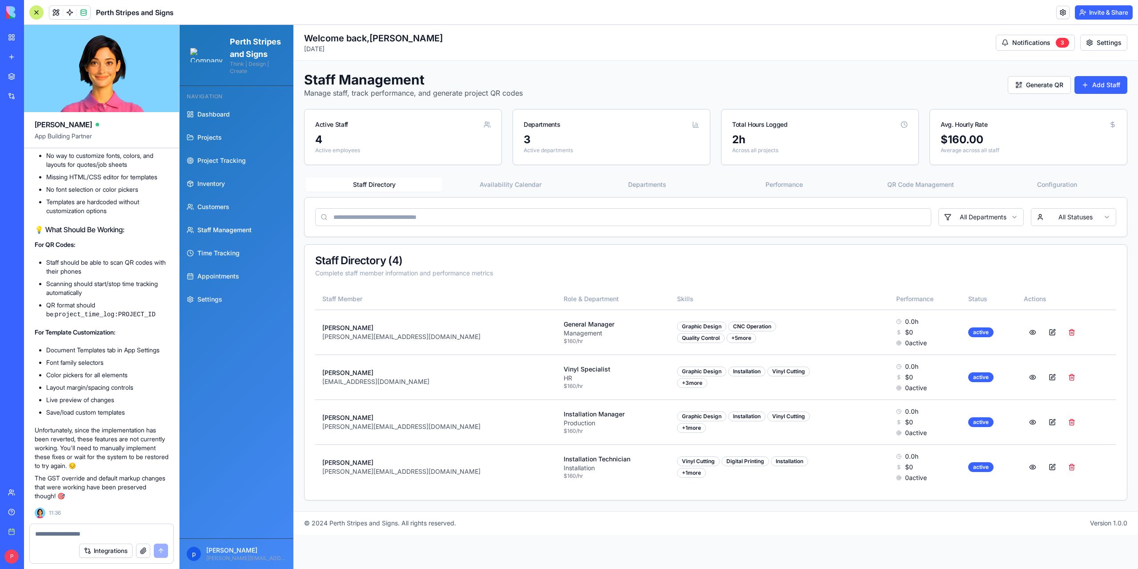
scroll to position [108007, 0]
click at [221, 142] on span "Projects" at bounding box center [209, 137] width 24 height 9
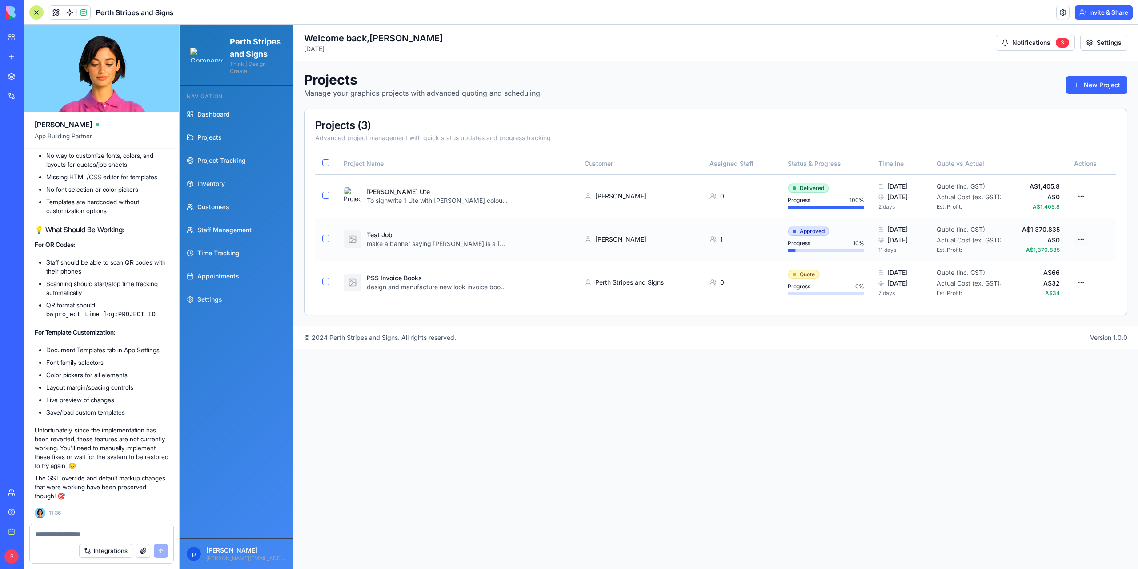
click at [568, 236] on html "Perth Stripes and Signs Think | Design | Create Navigation Dashboard Projects P…" at bounding box center [659, 297] width 958 height 544
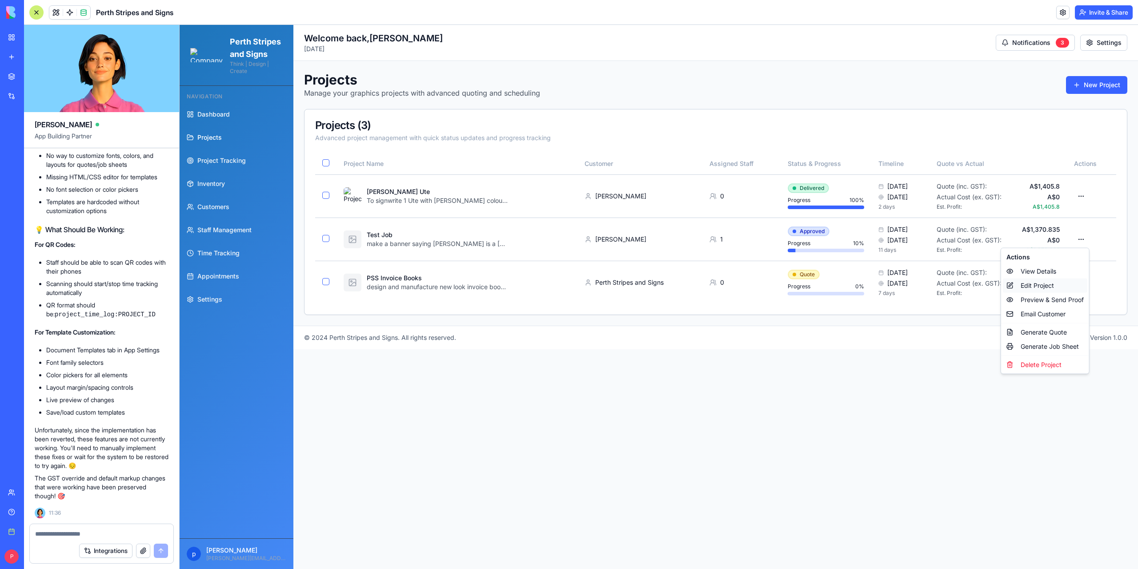
click at [568, 284] on div "Edit Project" at bounding box center [1045, 285] width 84 height 14
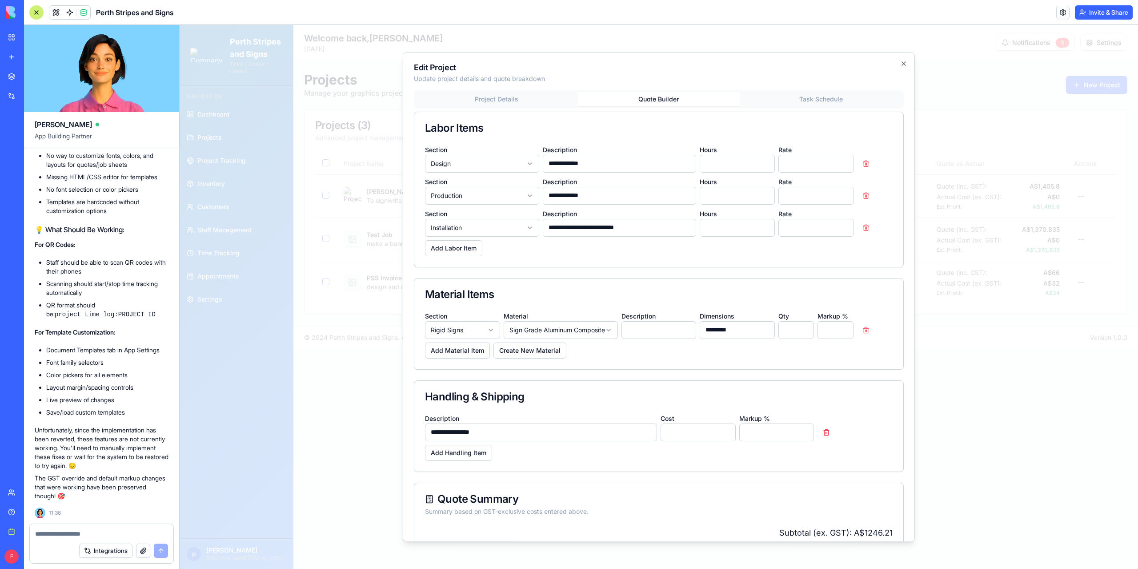
click at [568, 153] on div "**********" at bounding box center [659, 362] width 490 height 545
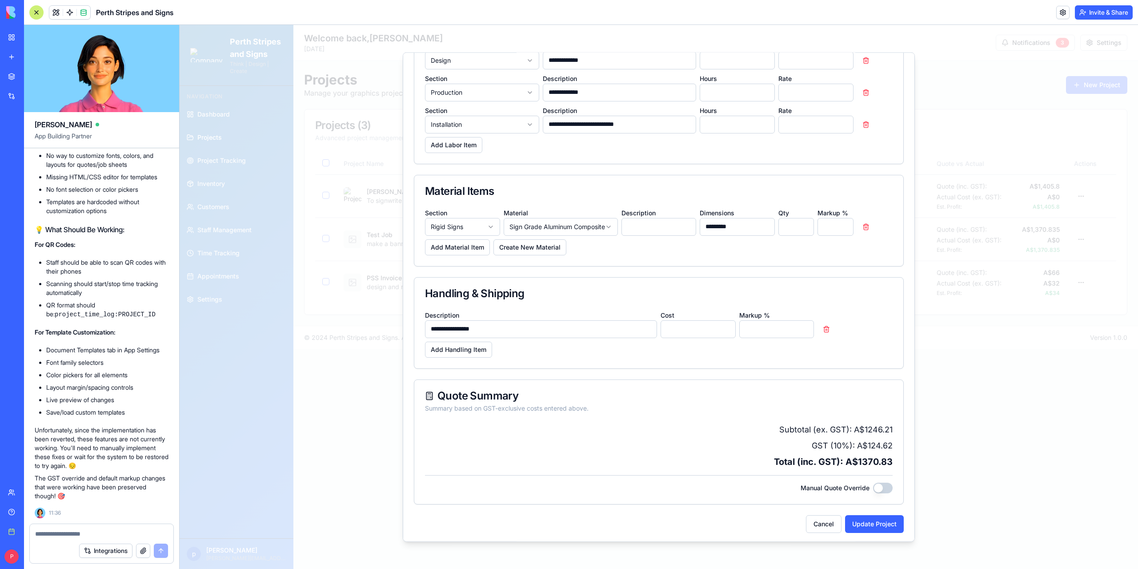
click at [568, 485] on button "Manual Quote Override" at bounding box center [883, 487] width 20 height 11
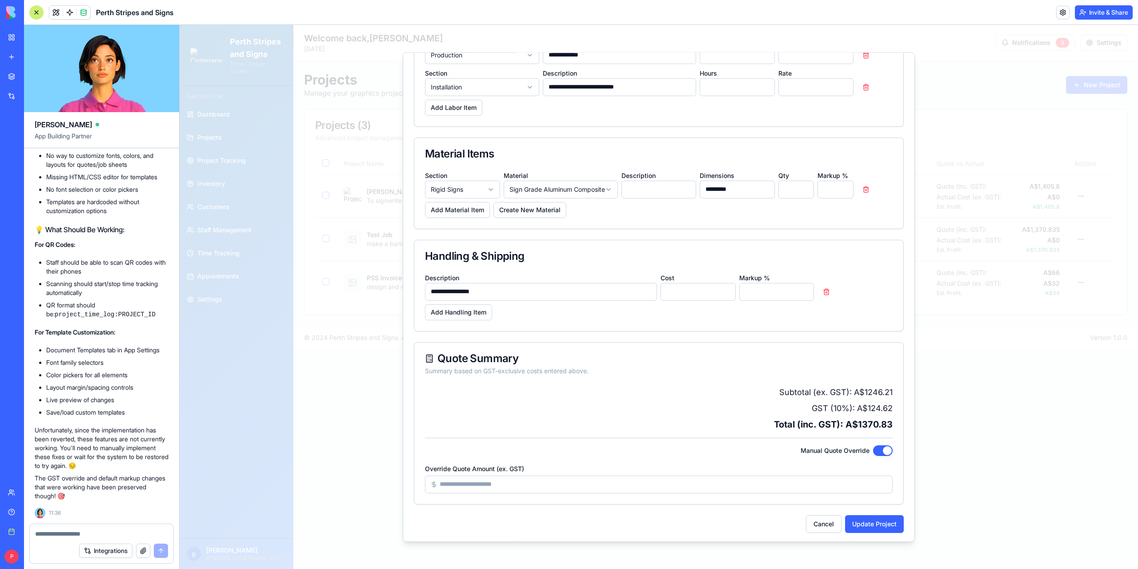
drag, startPoint x: 501, startPoint y: 484, endPoint x: 340, endPoint y: 482, distance: 161.4
click at [340, 482] on body "Perth Stripes and Signs Think | Design | Create Navigation Dashboard Projects P…" at bounding box center [659, 297] width 958 height 544
type input "****"
click at [568, 523] on button "Cancel" at bounding box center [824, 523] width 36 height 18
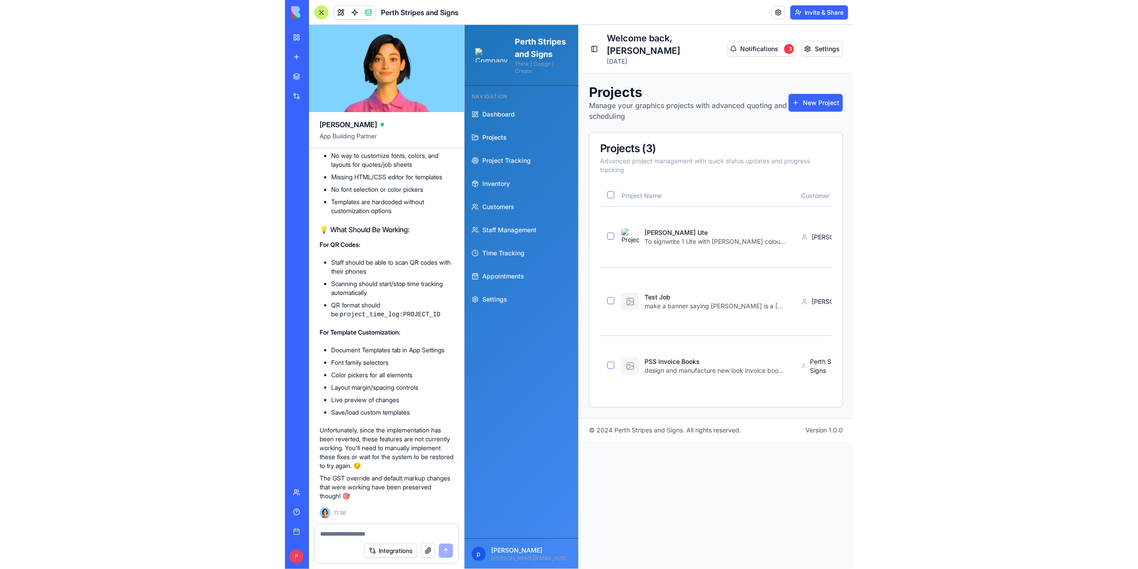
scroll to position [108452, 0]
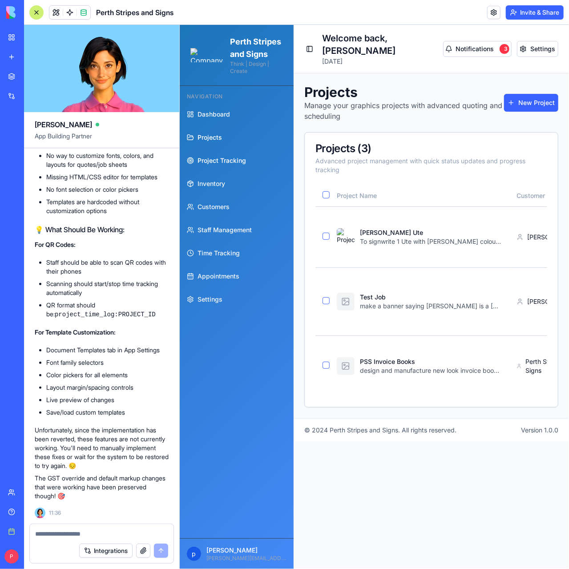
click at [220, 164] on span "Project Tracking" at bounding box center [221, 160] width 48 height 9
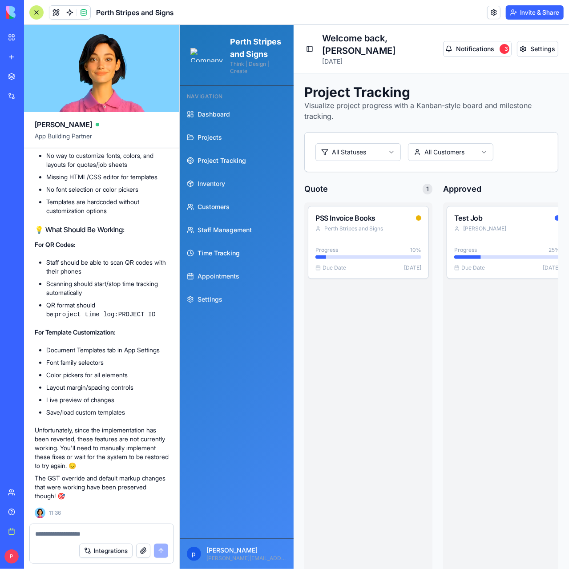
click at [208, 257] on span "Time Tracking" at bounding box center [218, 252] width 42 height 9
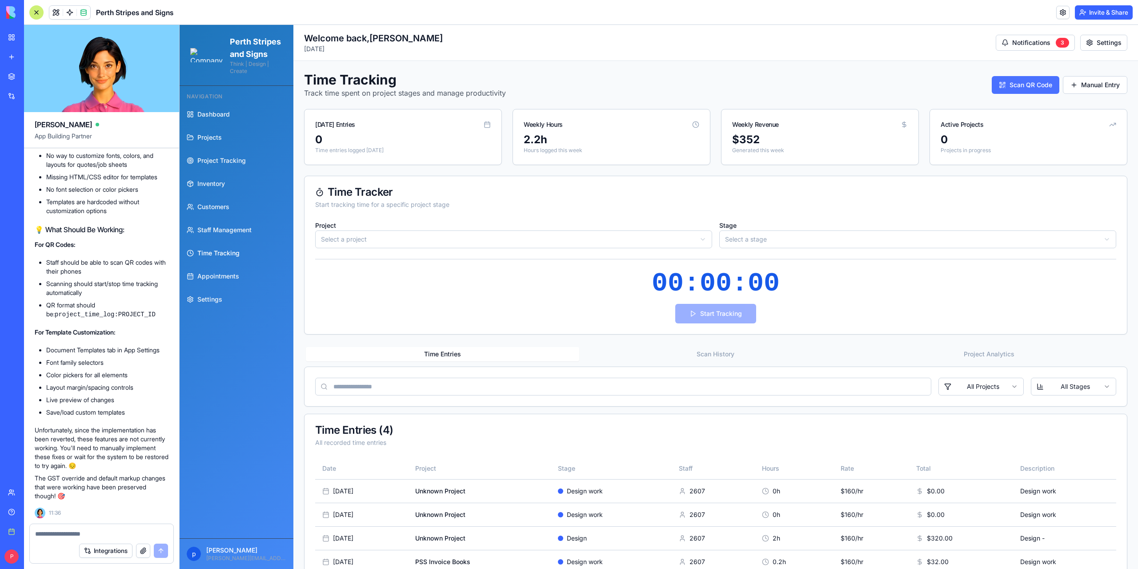
click at [568, 84] on button "Scan QR Code" at bounding box center [1026, 85] width 68 height 18
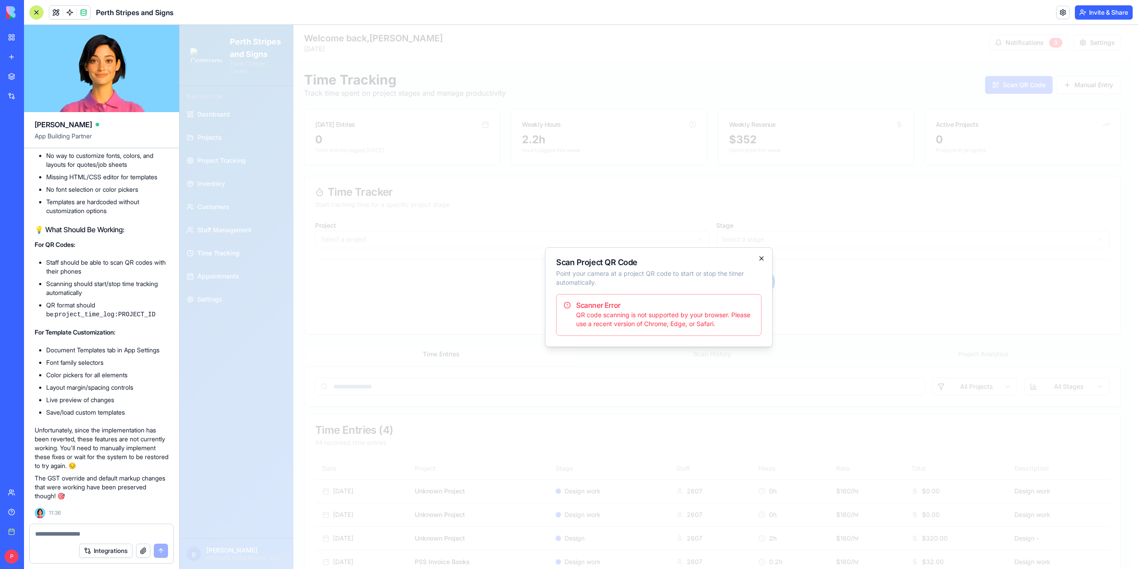
click at [568, 257] on icon "button" at bounding box center [761, 258] width 7 height 7
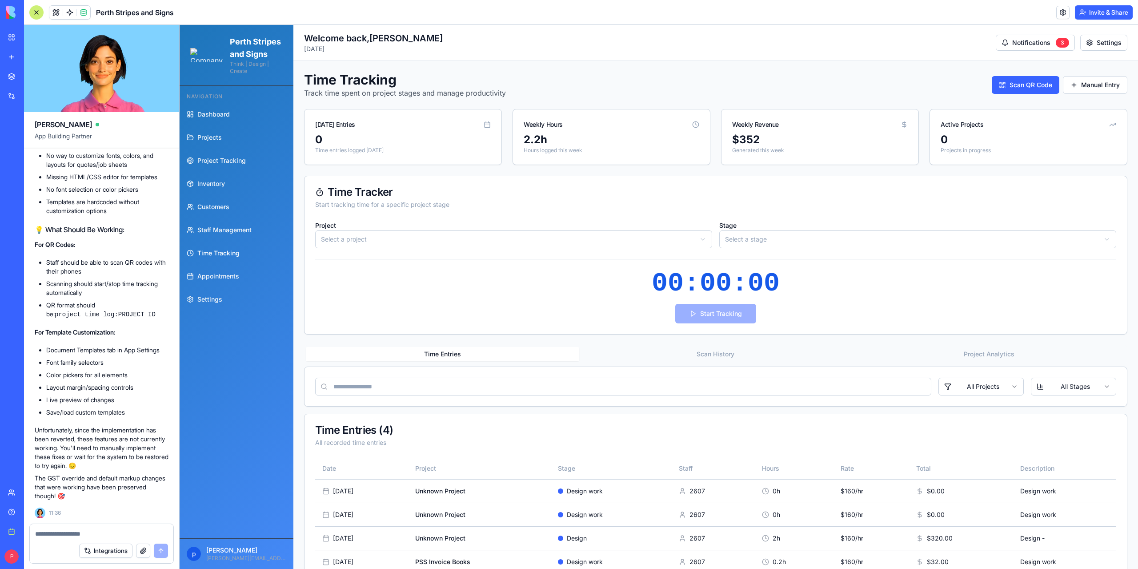
drag, startPoint x: 1112, startPoint y: 0, endPoint x: 879, endPoint y: 8, distance: 233.0
click at [568, 8] on header "Perth Stripes and Signs Invite & Share" at bounding box center [581, 12] width 1114 height 25
click at [568, 238] on html "Perth Stripes and Signs Think | Design | Create Navigation Dashboard Projects P…" at bounding box center [659, 321] width 958 height 593
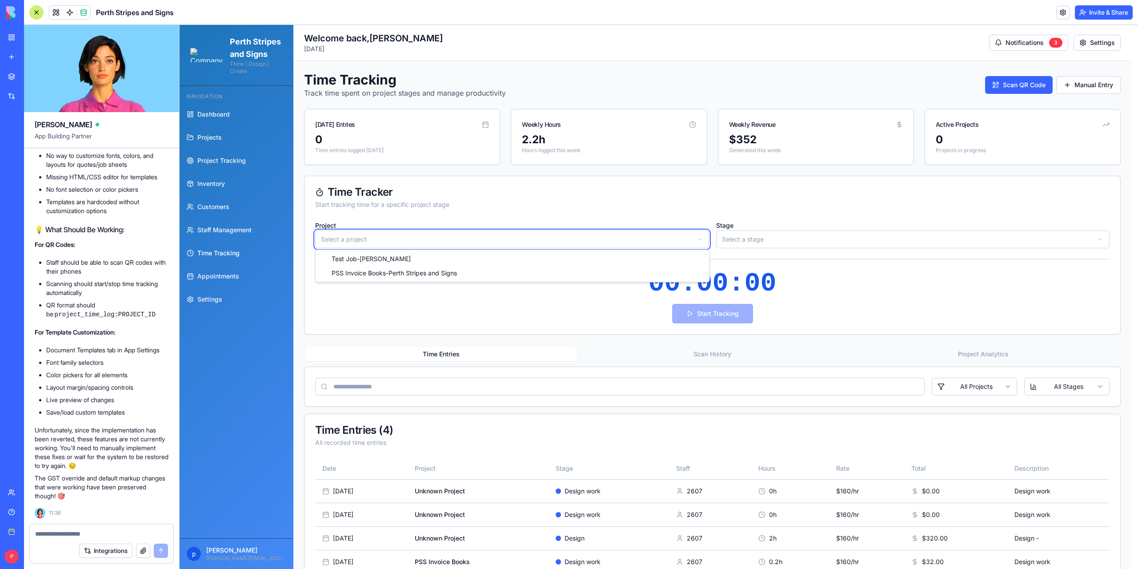
click at [568, 194] on html "Perth Stripes and Signs Think | Design | Create Navigation Dashboard Projects P…" at bounding box center [659, 321] width 958 height 593
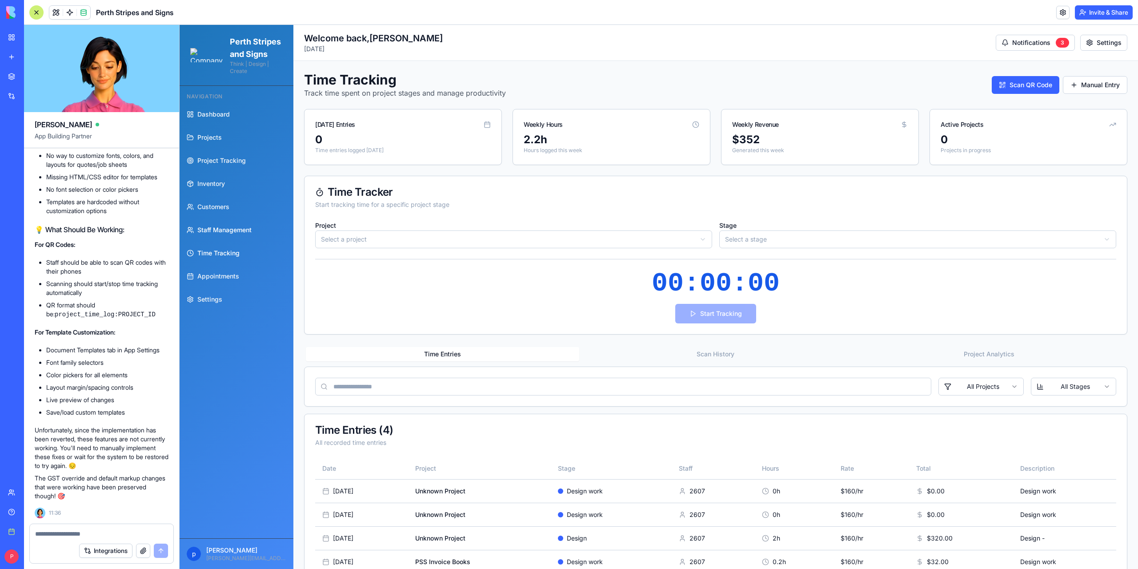
click at [220, 234] on span "Staff Management" at bounding box center [224, 229] width 54 height 9
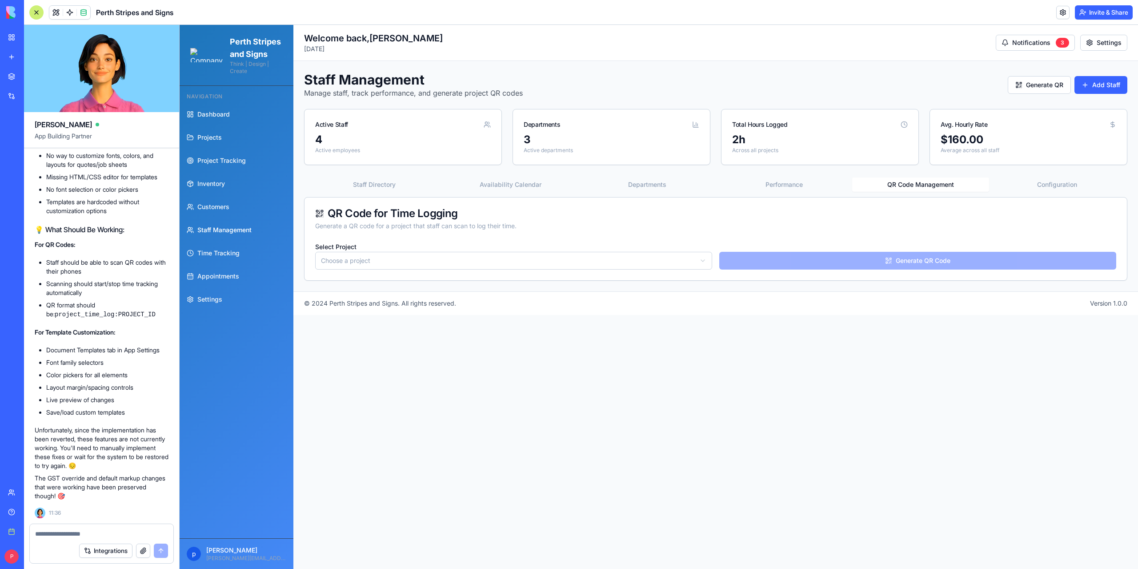
click at [568, 189] on button "QR Code Management" at bounding box center [920, 184] width 136 height 14
click at [568, 264] on html "Perth Stripes and Signs Think | Design | Create Navigation Dashboard Projects P…" at bounding box center [659, 297] width 958 height 544
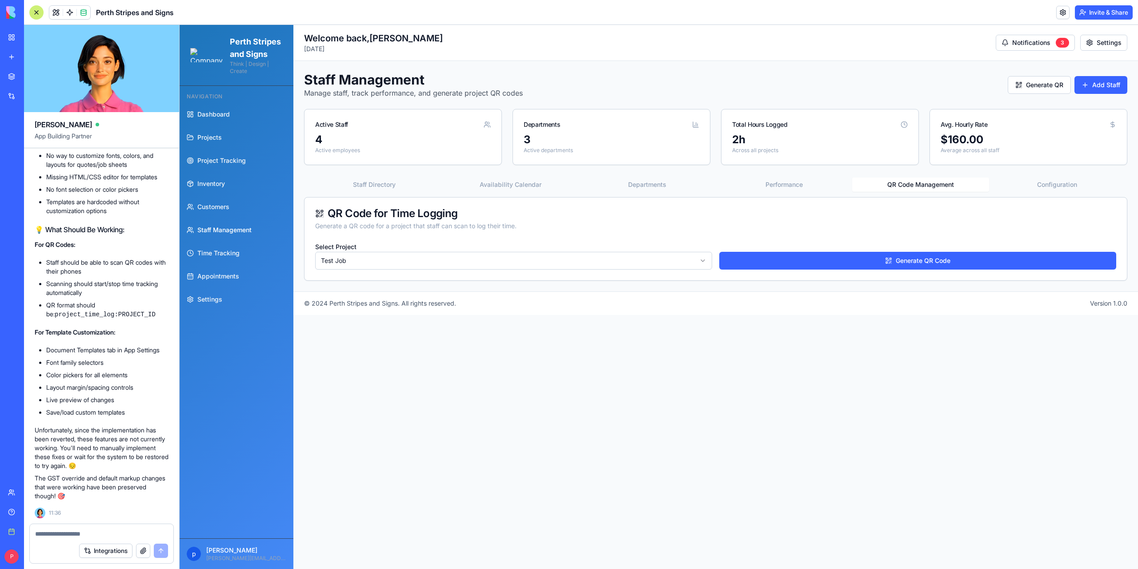
click at [568, 264] on button "Generate QR Code" at bounding box center [917, 261] width 397 height 18
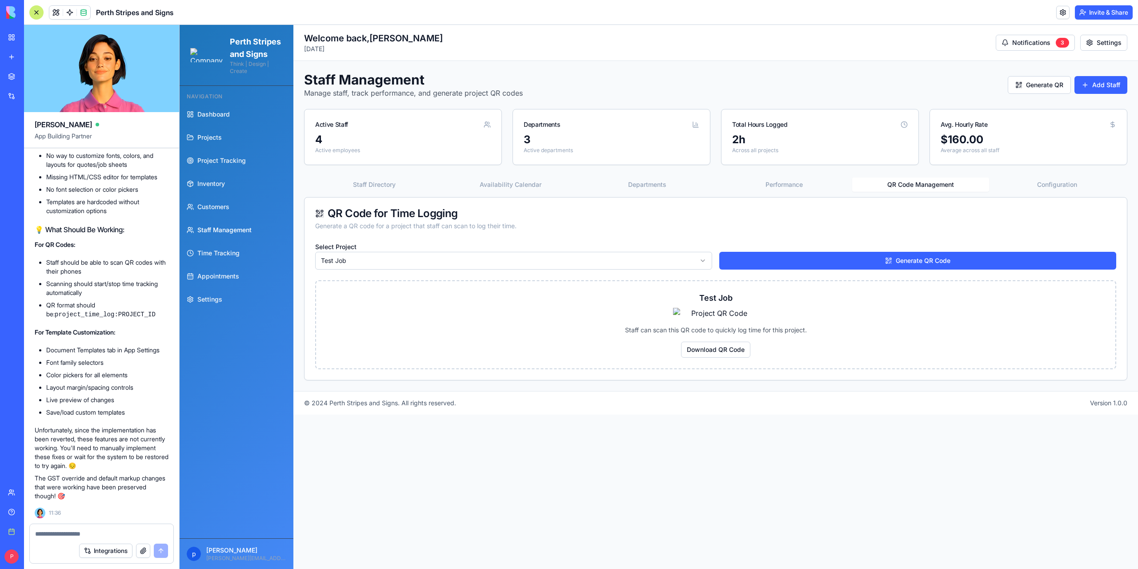
scroll to position [1682, 0]
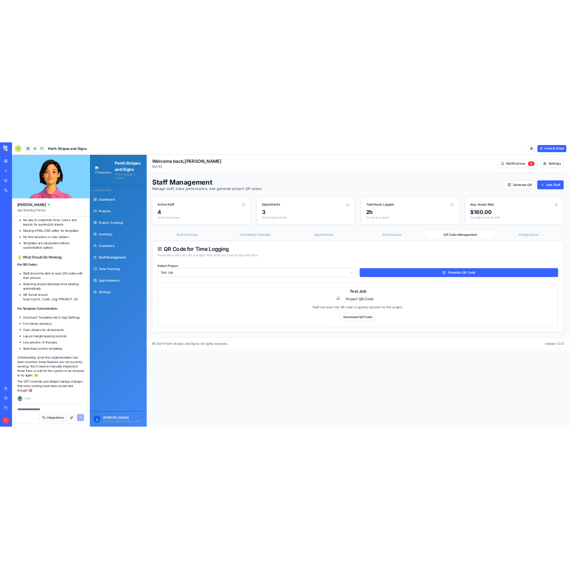
scroll to position [1682, 0]
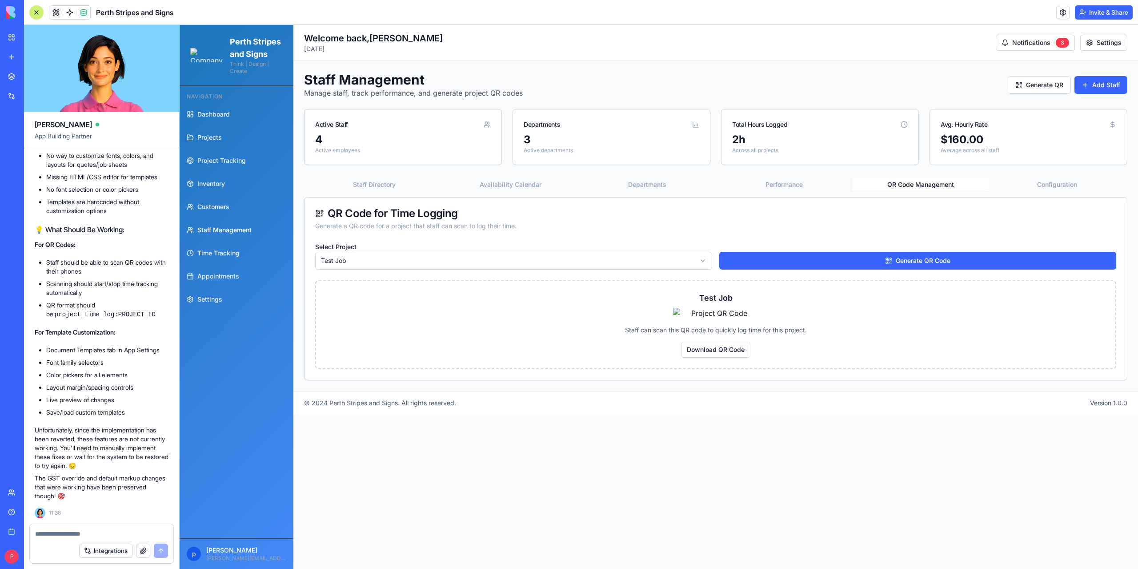
click at [983, 328] on div "Test Job Staff can scan this QR code to quickly log time for this project. Down…" at bounding box center [715, 324] width 801 height 89
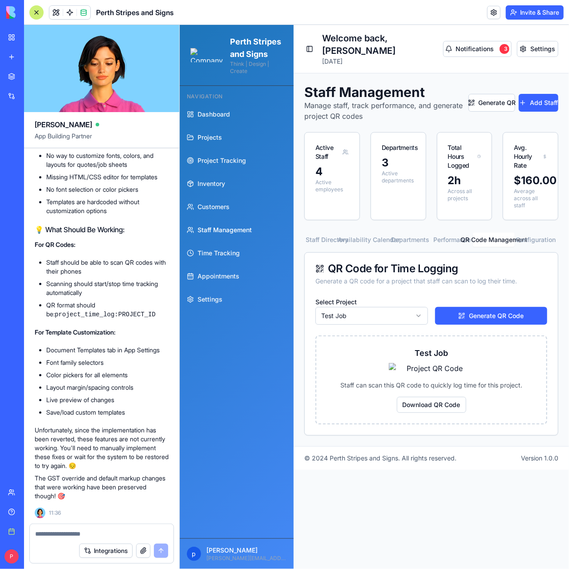
scroll to position [1682, 0]
